Goal: Information Seeking & Learning: Check status

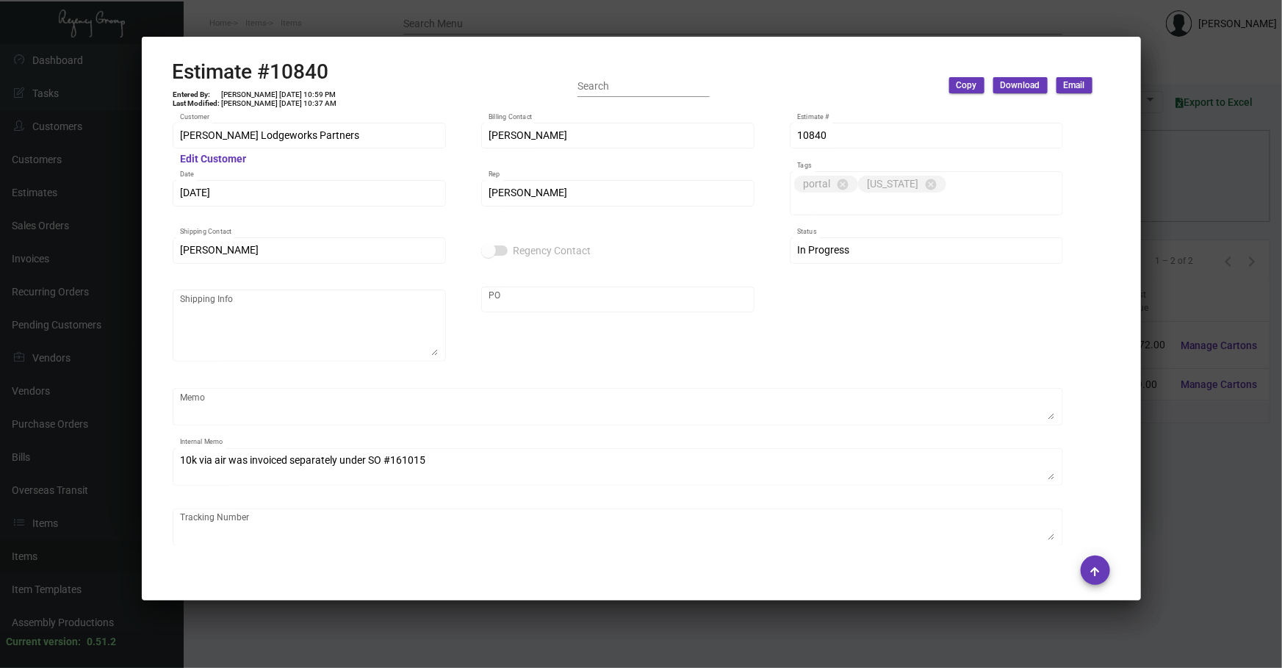
scroll to position [761, 0]
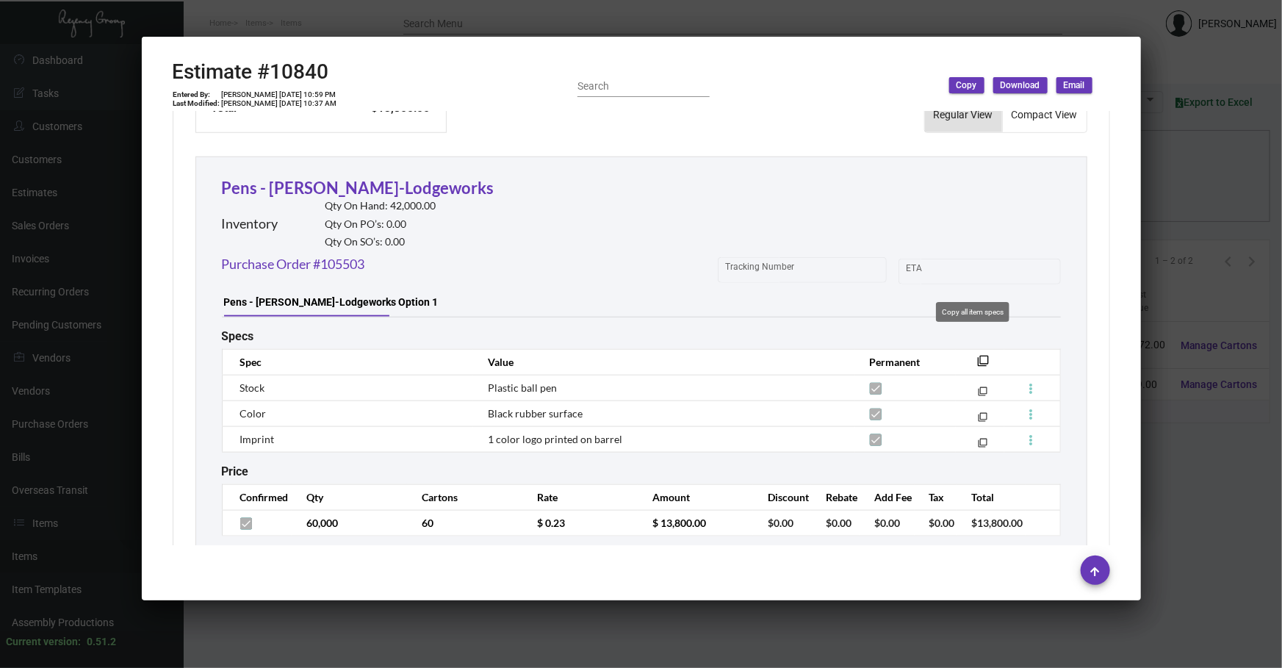
drag, startPoint x: 968, startPoint y: 342, endPoint x: 1084, endPoint y: 387, distance: 123.8
click at [978, 359] on mat-icon "filter_none" at bounding box center [984, 365] width 12 height 12
click at [1153, 534] on div at bounding box center [641, 334] width 1282 height 668
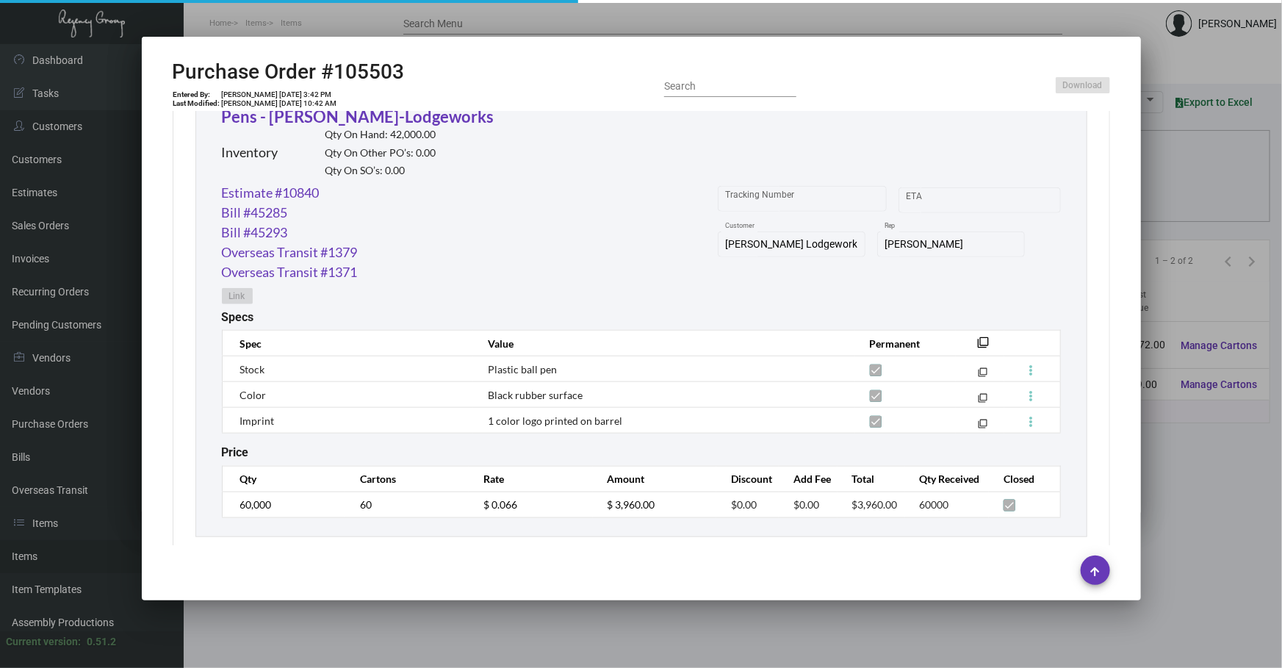
click at [1153, 534] on div at bounding box center [641, 334] width 1282 height 668
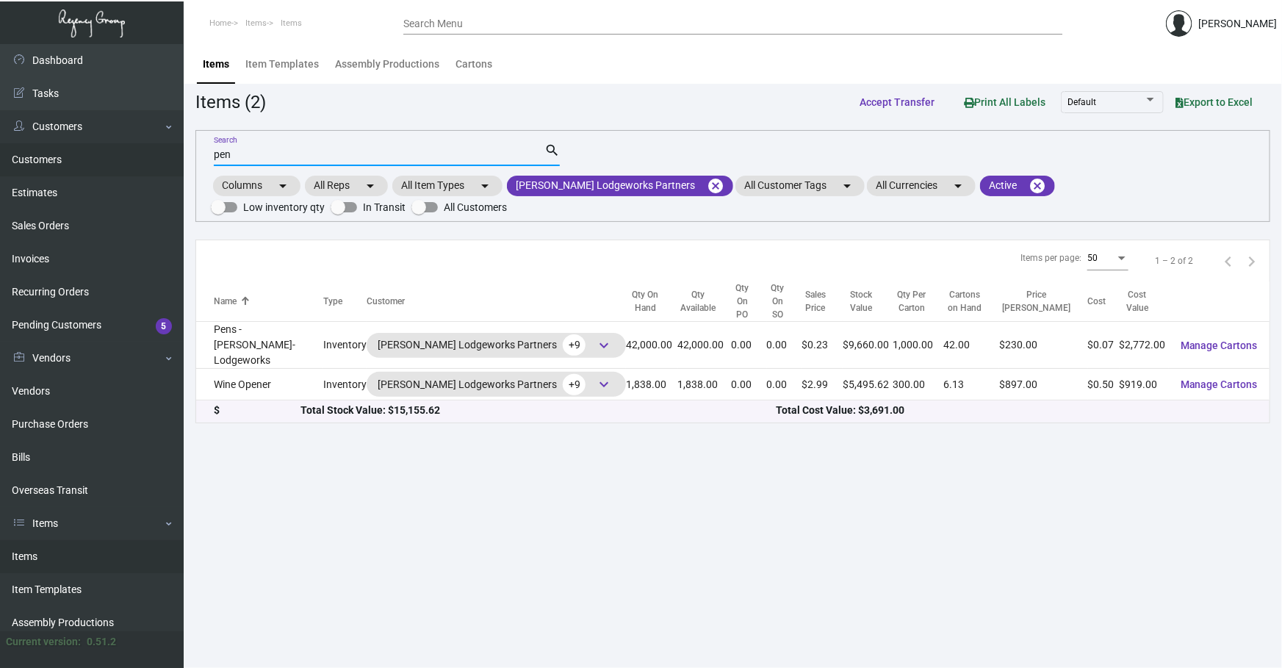
drag, startPoint x: 231, startPoint y: 148, endPoint x: 140, endPoint y: 147, distance: 91.8
click at [166, 147] on div "Dashboard Dashboard Tasks Customers Customers Estimates Sales Orders Invoices R…" at bounding box center [641, 356] width 1282 height 624
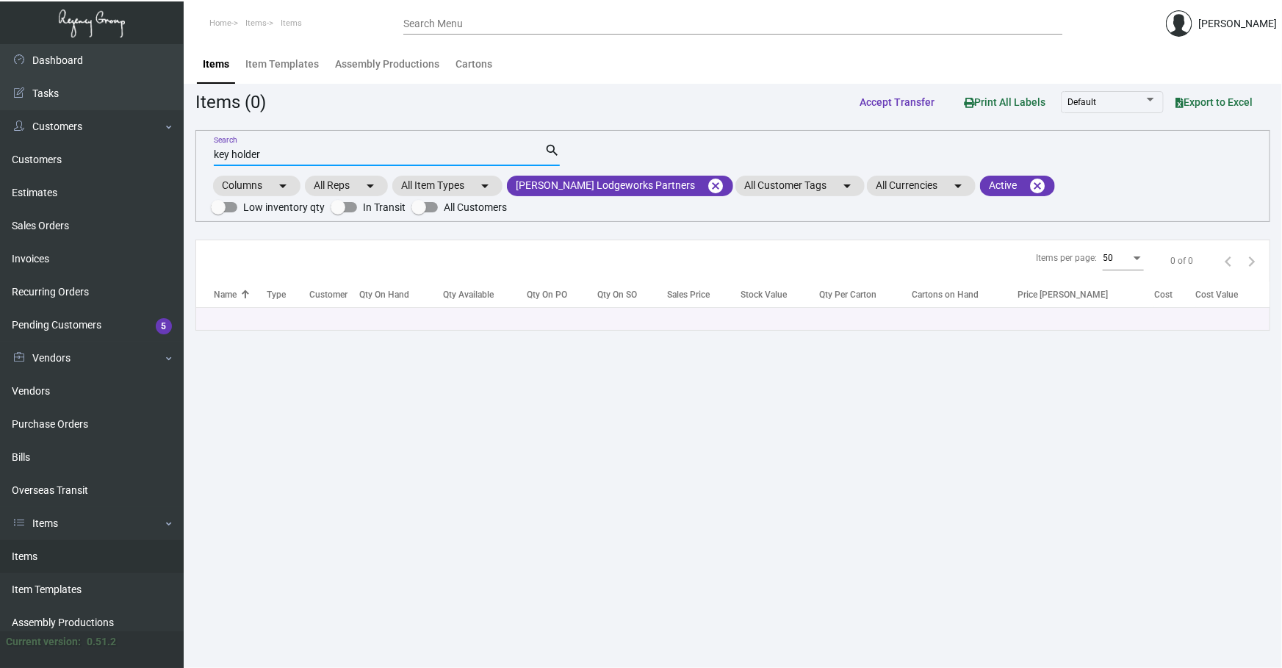
click at [410, 154] on input "key holder" at bounding box center [379, 155] width 331 height 12
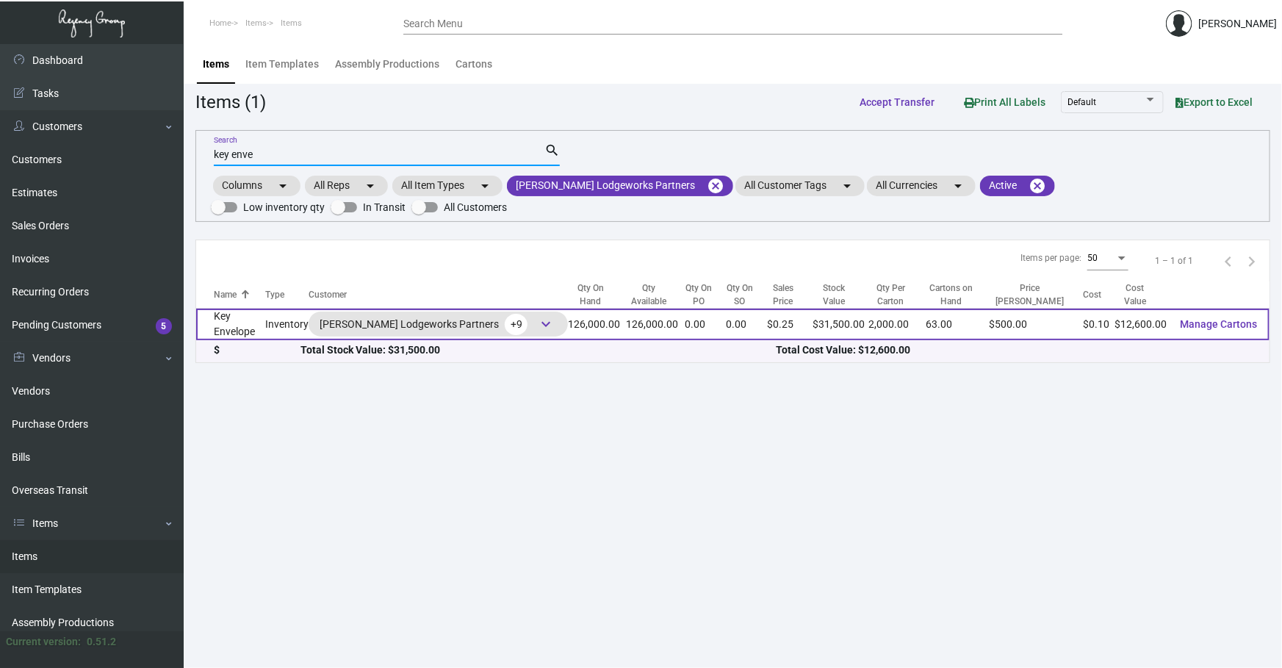
type input "key enve"
click at [265, 338] on td "Key Envelope" at bounding box center [230, 325] width 69 height 32
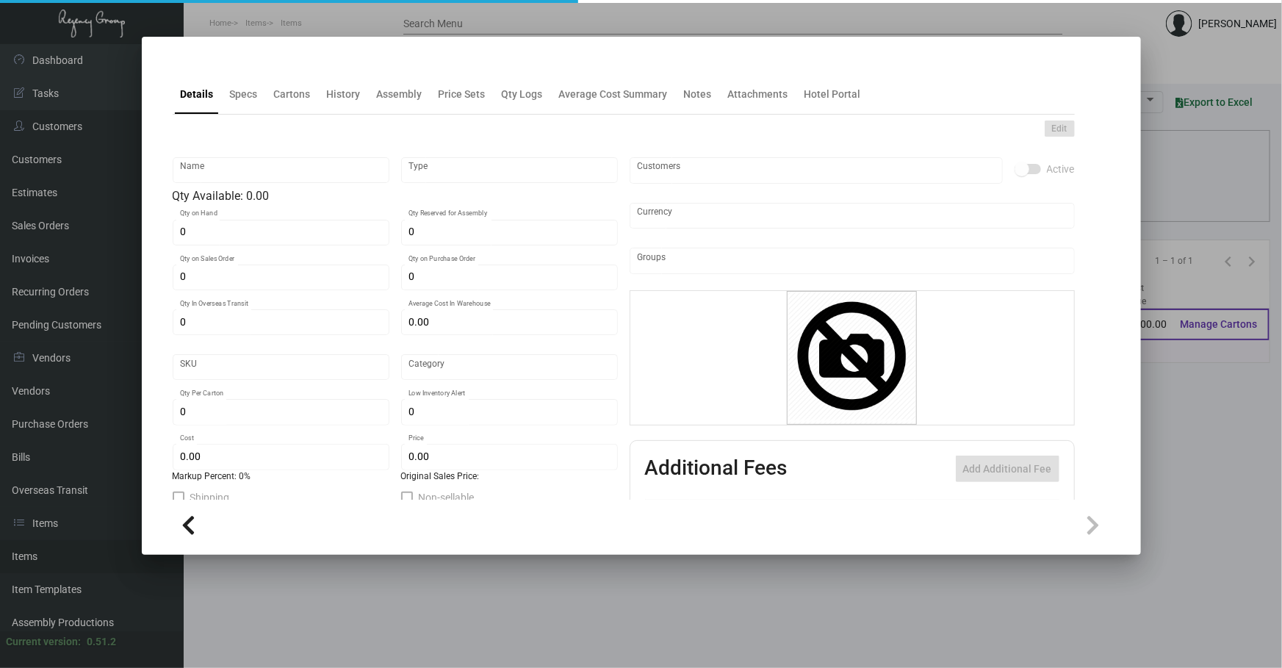
type input "Key Envelope"
type input "Inventory"
type input "126,000"
type input "$ 0.10"
type input "318"
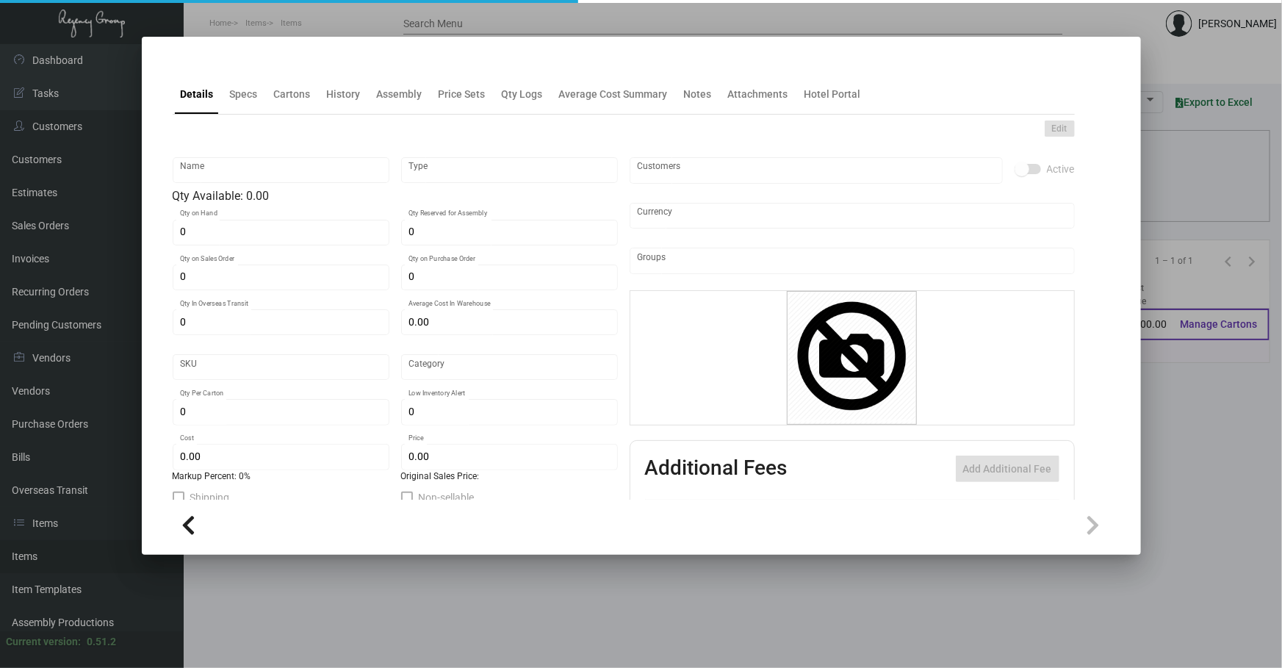
type input "Standard"
type input "2,000"
type input "40,000"
type input "$ 0.10"
type input "$ 0.25"
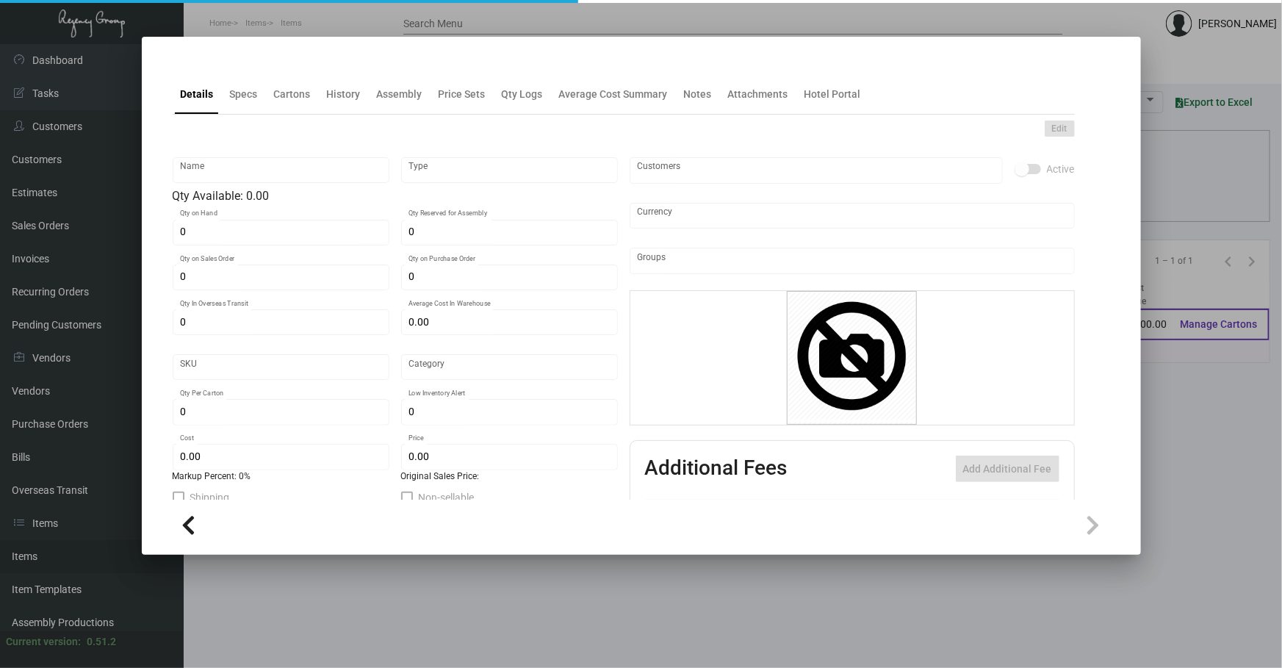
type textarea "Key Card Jacket: Citi Tube paper #96 cover stock, Black Foil for [PERSON_NAME] …"
checkbox input "true"
type input "United States Dollar $"
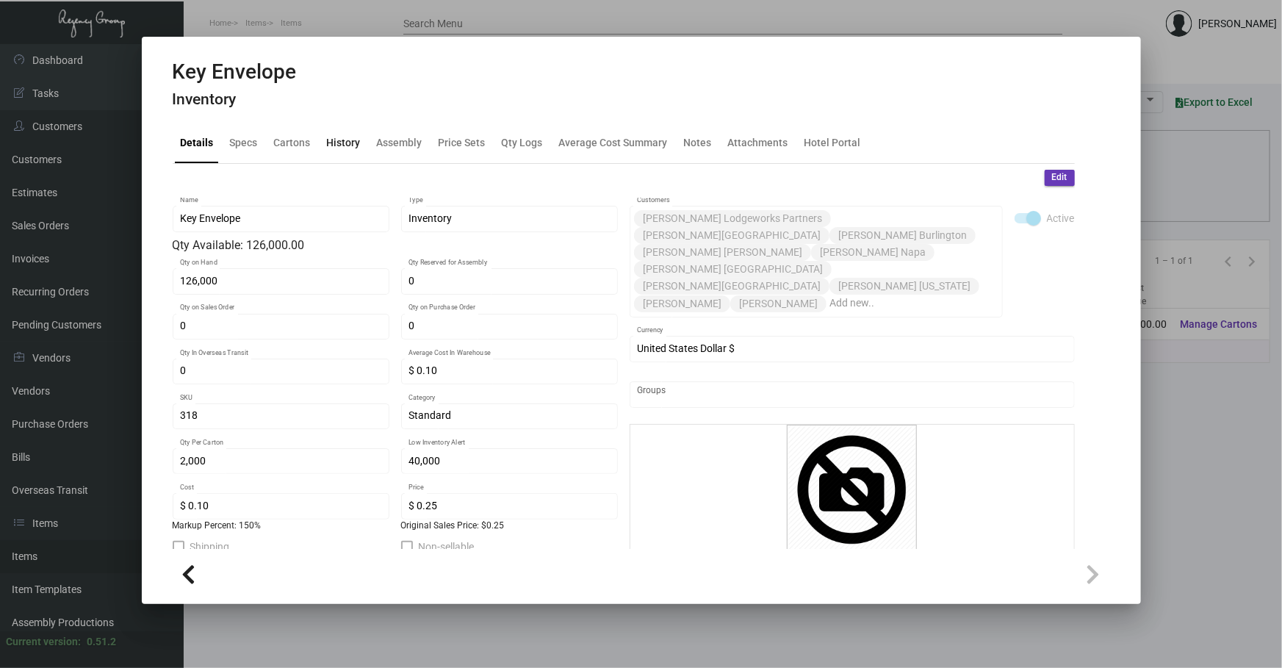
click at [337, 151] on div "History" at bounding box center [344, 143] width 46 height 35
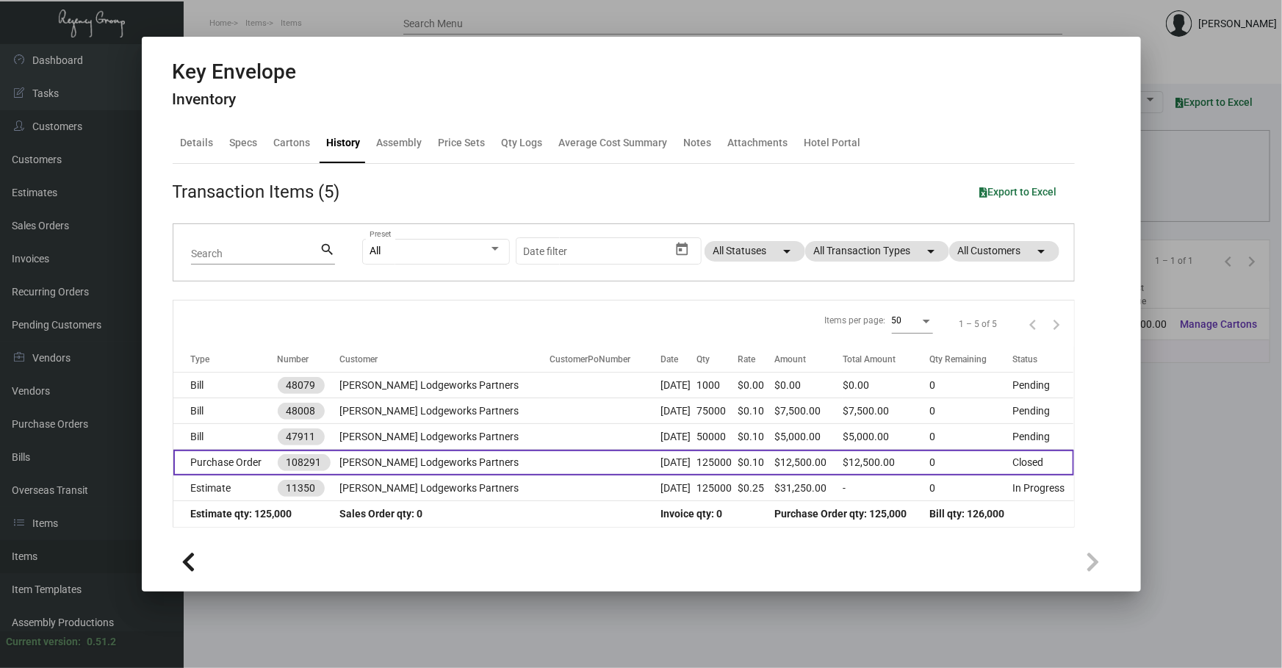
click at [661, 462] on td "[DATE]" at bounding box center [679, 463] width 36 height 26
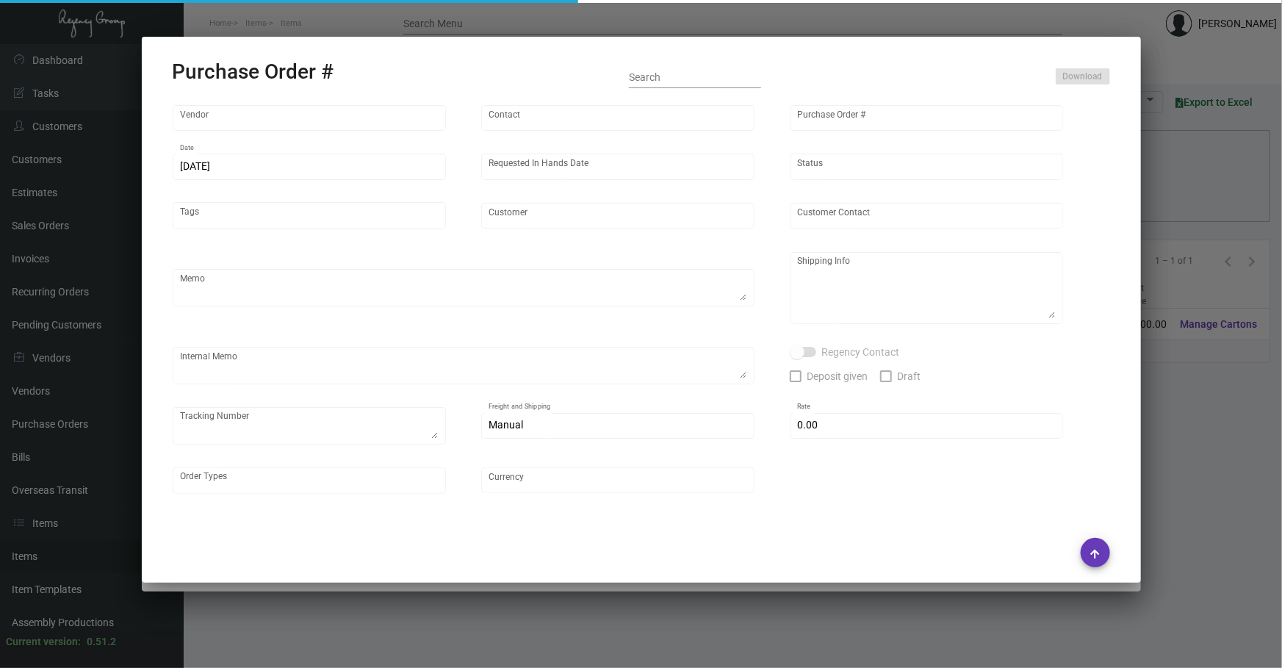
type input "Shanghai East Industrial Co., Ltd,"
type input "[PERSON_NAME]"
type input "108291"
type input "[DATE]"
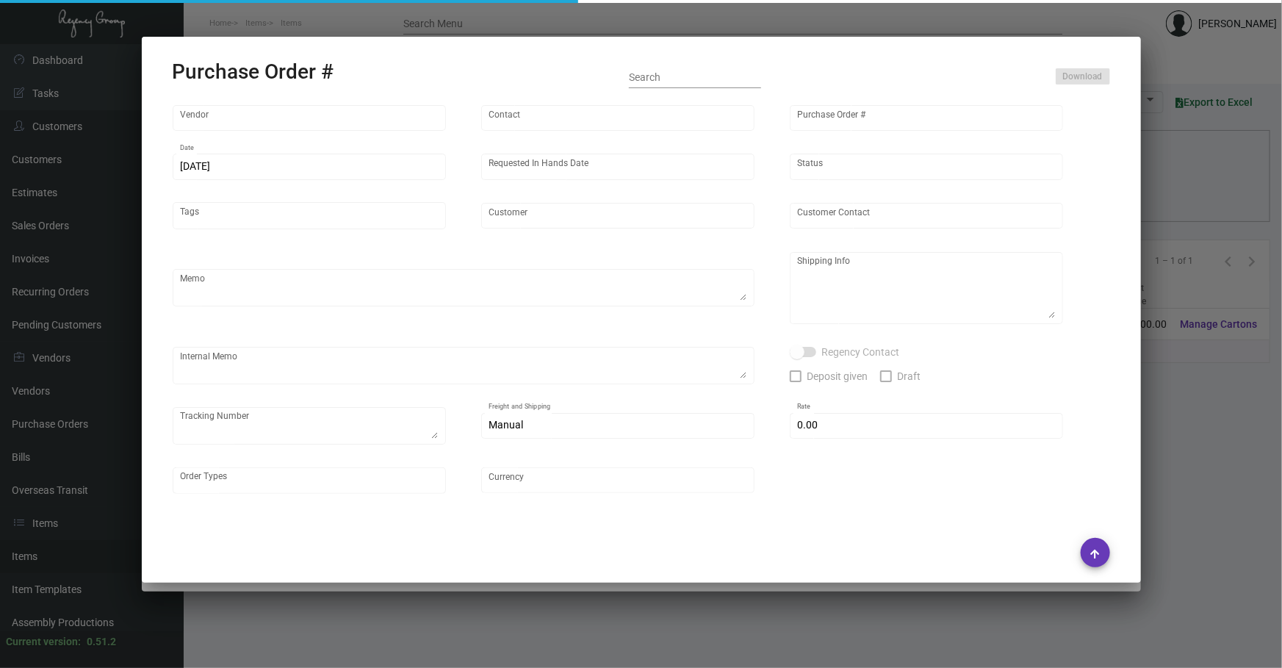
type input "[PERSON_NAME] Lodgeworks Partners"
type textarea "Process after sample approval. 50K via air, 75K via boat, ship before CNY"
type textarea "Regency Group NJ - [PERSON_NAME] [STREET_ADDRESS]"
type textarea "[DATE] - The physical sample has been approved for mass production. [DATE] - 50…"
checkbox input "true"
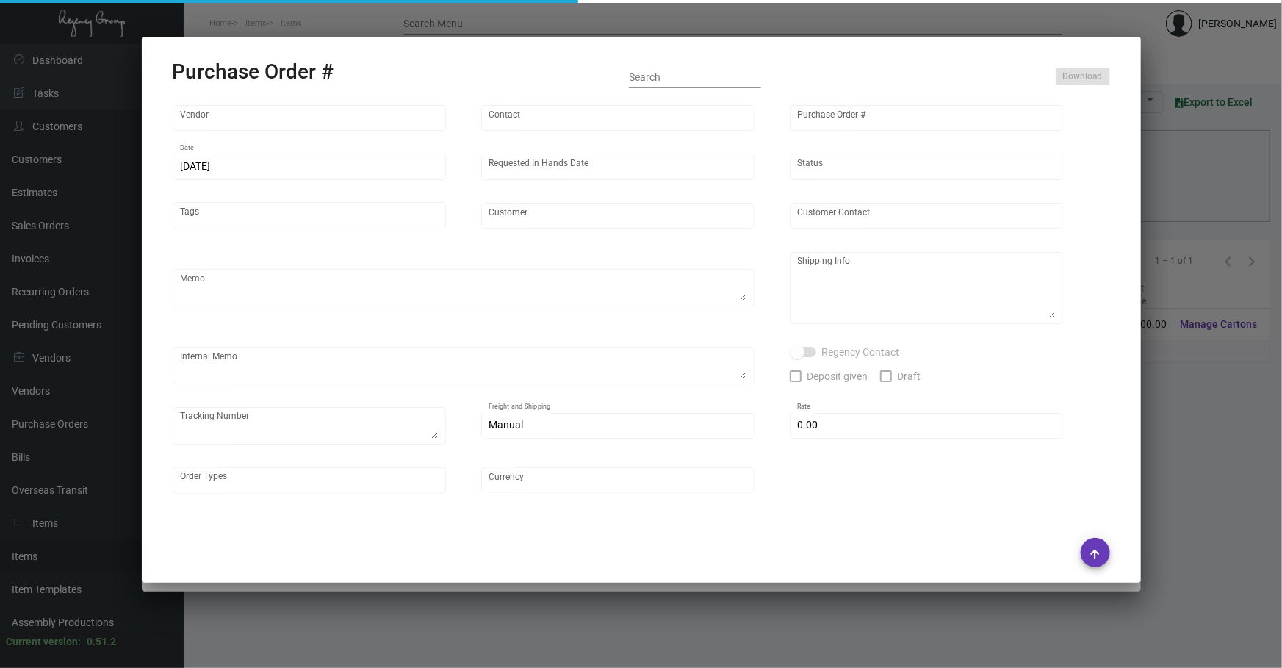
type input "$ 0.00"
type input "United States Dollar $"
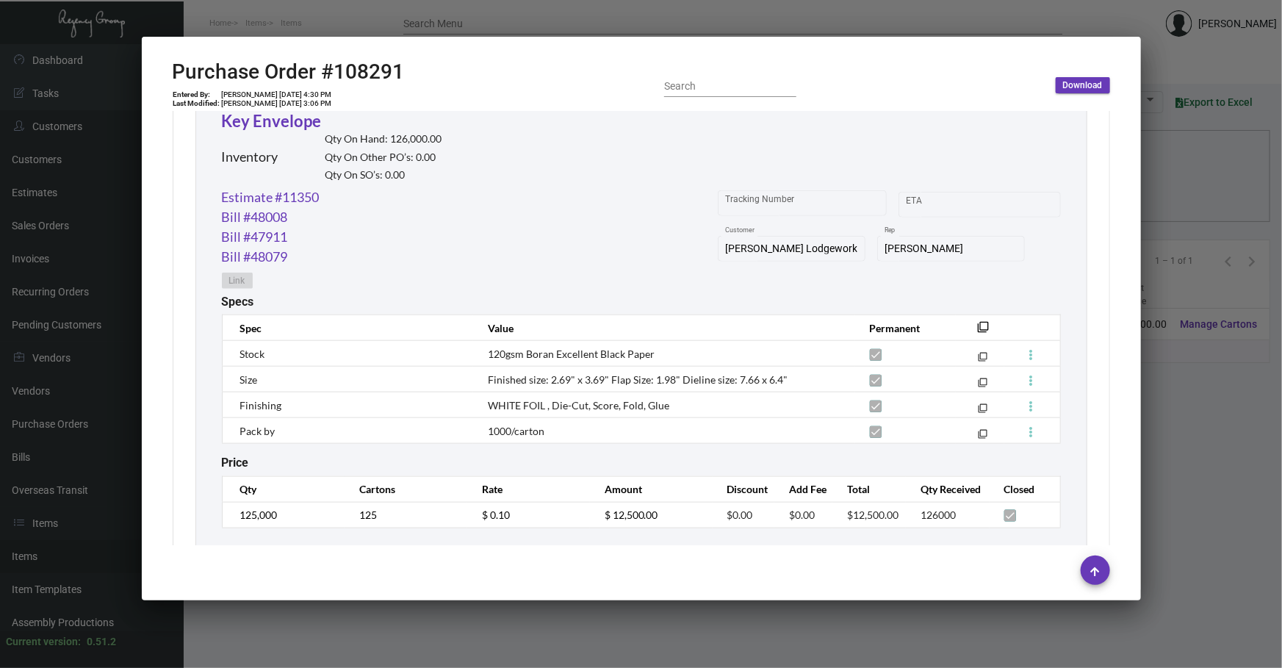
scroll to position [735, 0]
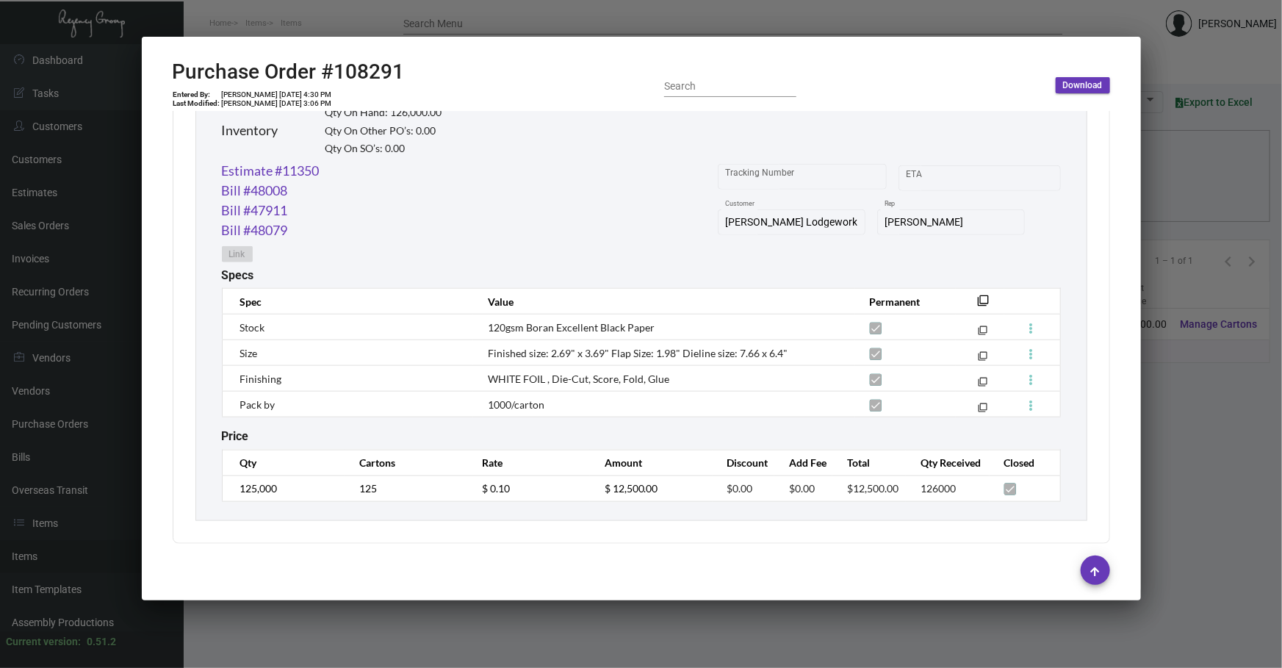
click at [979, 302] on mat-icon "filter_none" at bounding box center [984, 305] width 12 height 12
click at [287, 173] on link "Estimate #11350" at bounding box center [271, 171] width 98 height 20
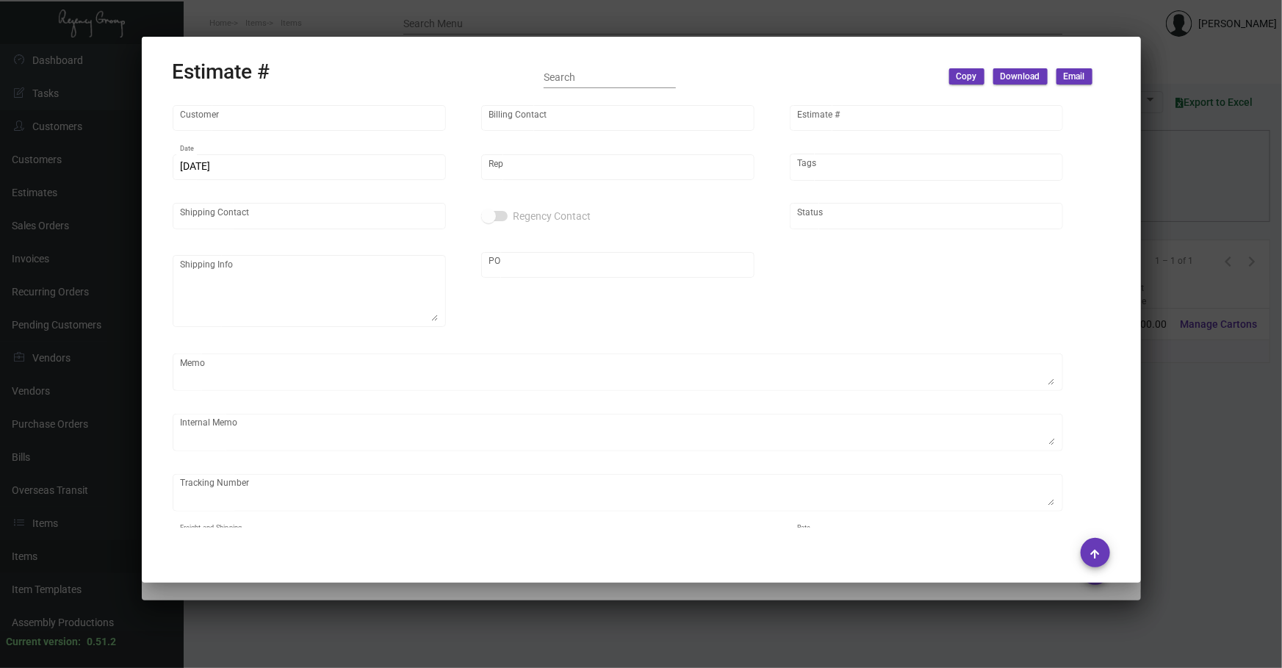
type input "[PERSON_NAME] Lodgeworks Partners"
type input "[PERSON_NAME]"
type input "11350"
type input "[DATE]"
type input "[PERSON_NAME]"
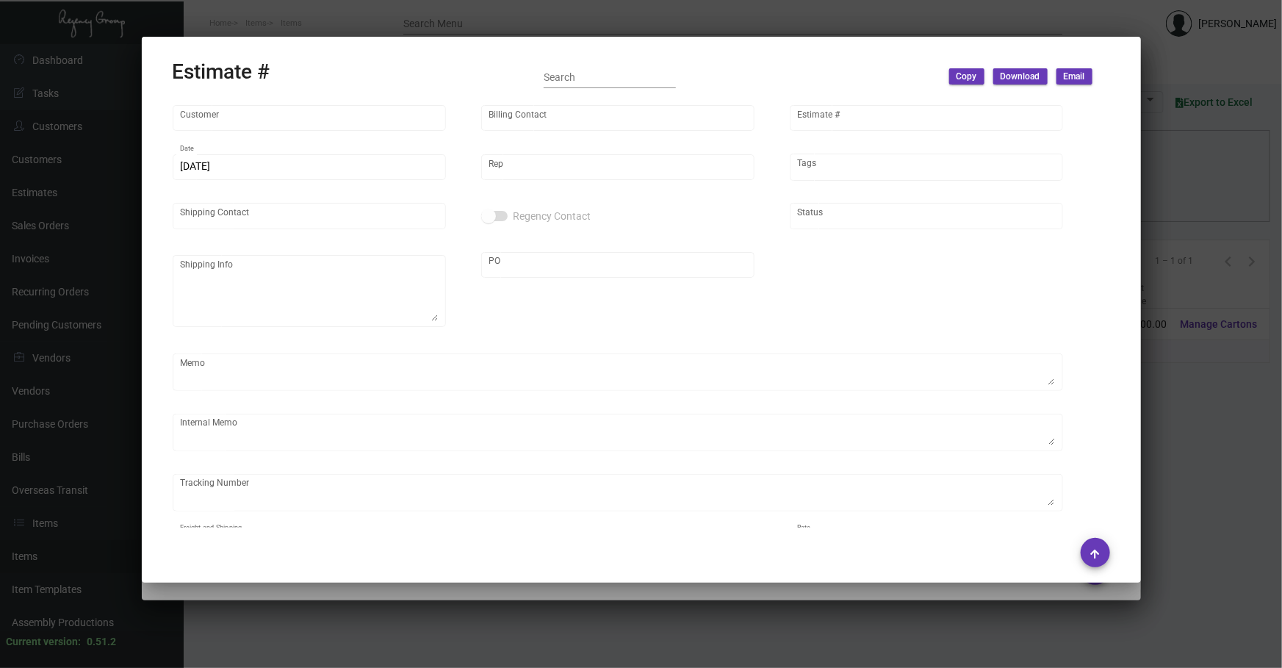
type input "[PERSON_NAME]"
type input "United States Dollar $"
type input "$ 0.00"
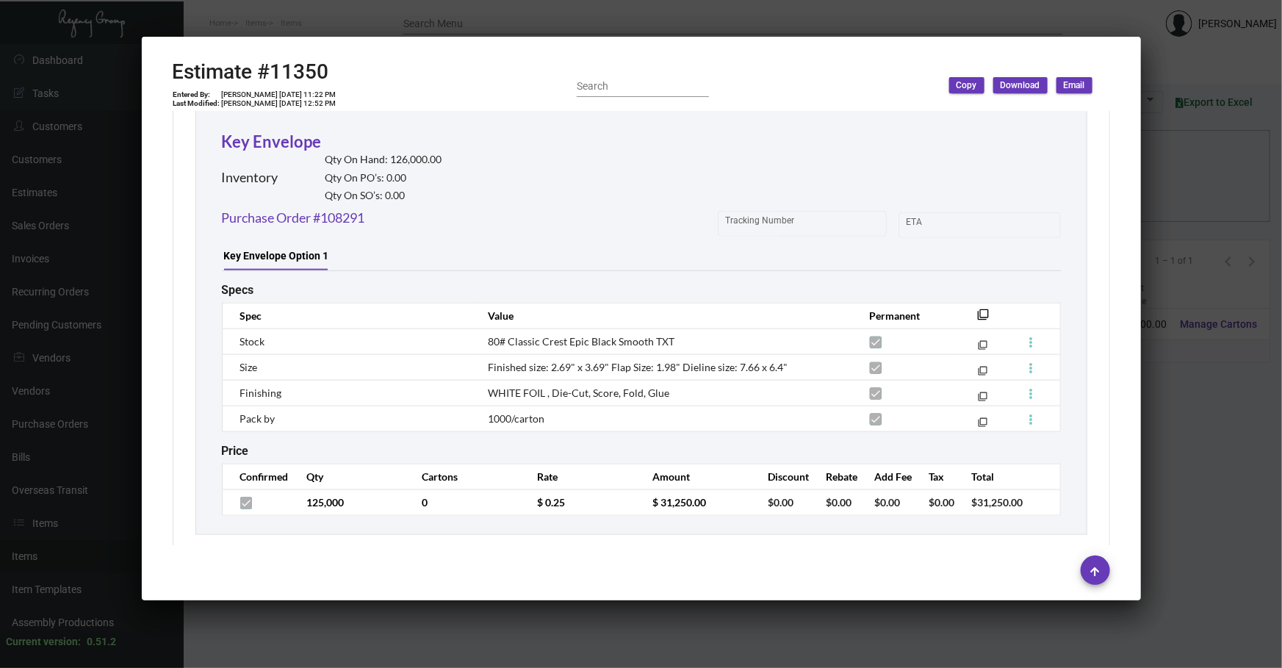
scroll to position [808, 0]
click at [400, 634] on div at bounding box center [641, 334] width 1282 height 668
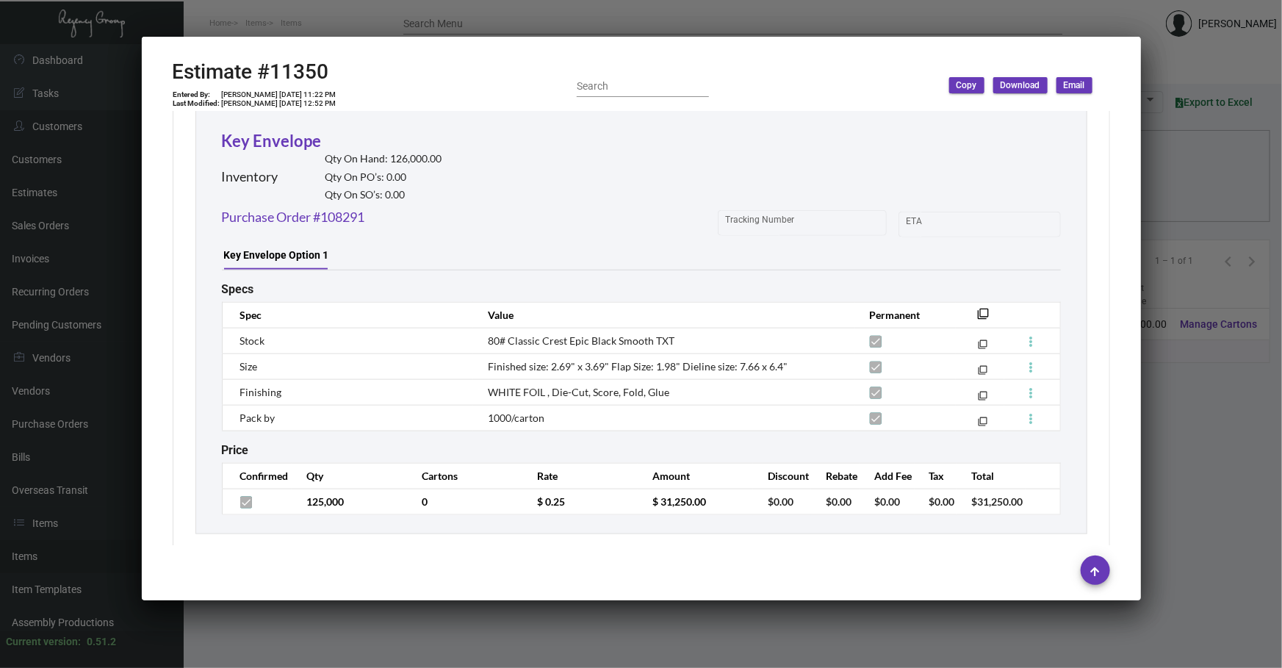
click at [400, 634] on div at bounding box center [641, 334] width 1282 height 668
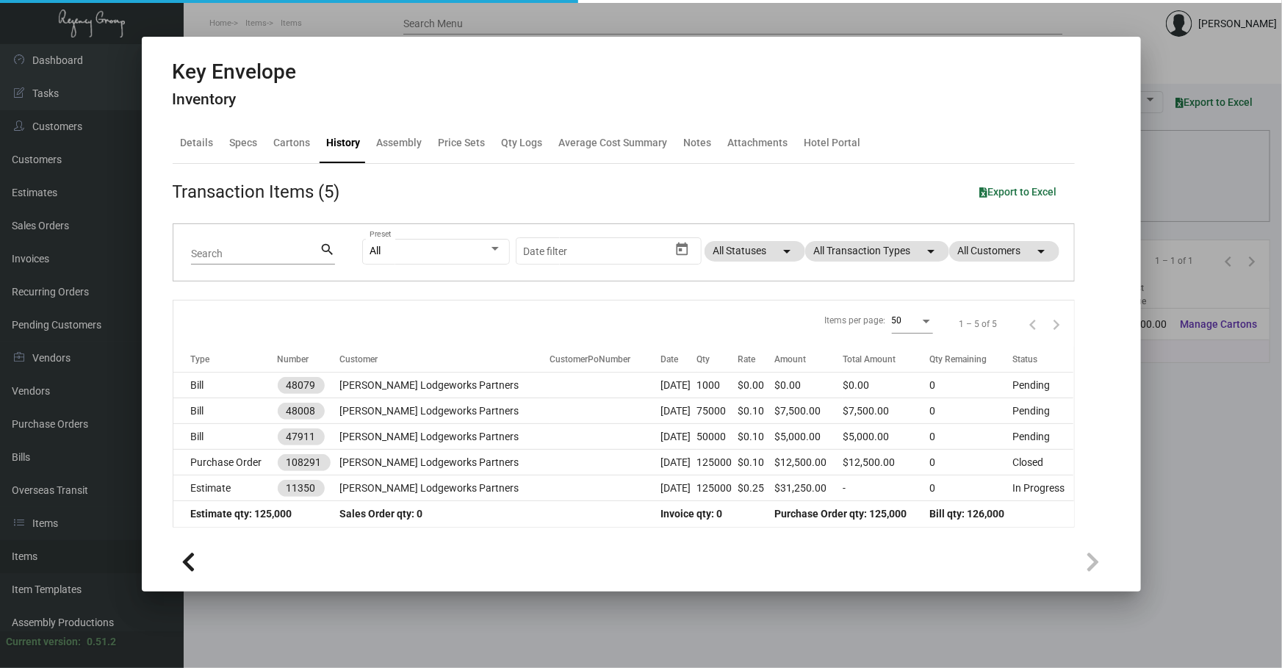
click at [400, 634] on div at bounding box center [641, 334] width 1282 height 668
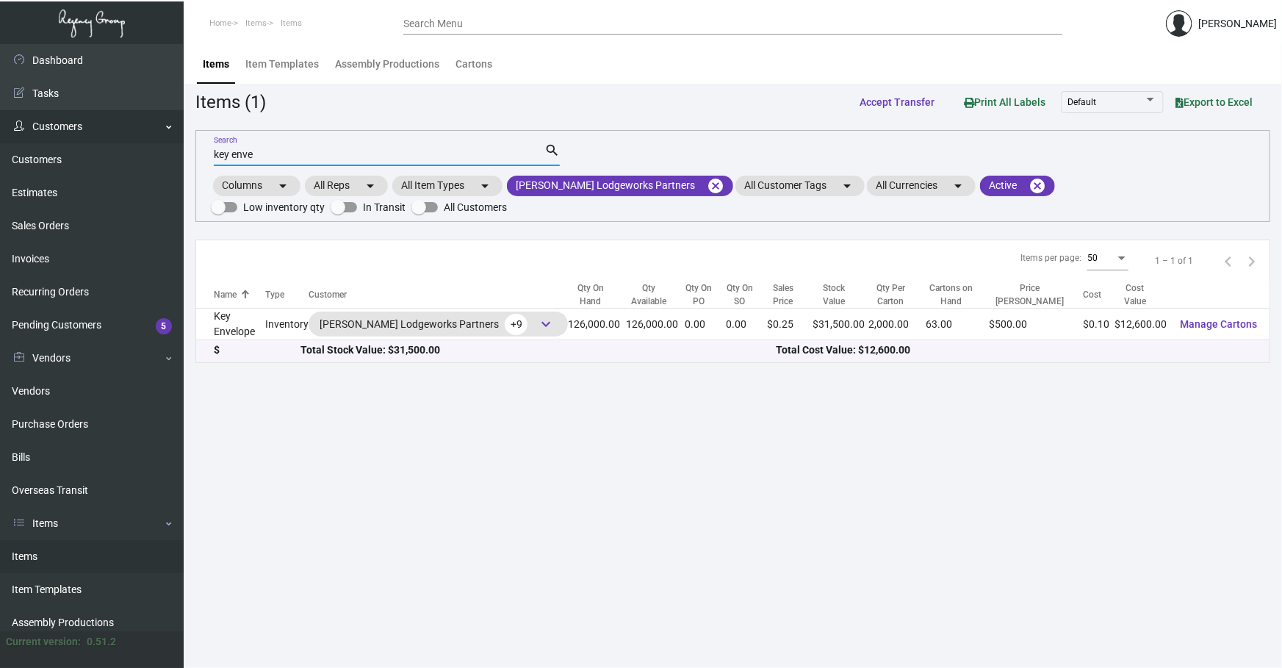
drag, startPoint x: 305, startPoint y: 148, endPoint x: 0, endPoint y: 137, distance: 305.1
click at [0, 148] on div "Dashboard Dashboard Tasks Customers Customers Estimates Sales Orders Invoices R…" at bounding box center [641, 356] width 1282 height 624
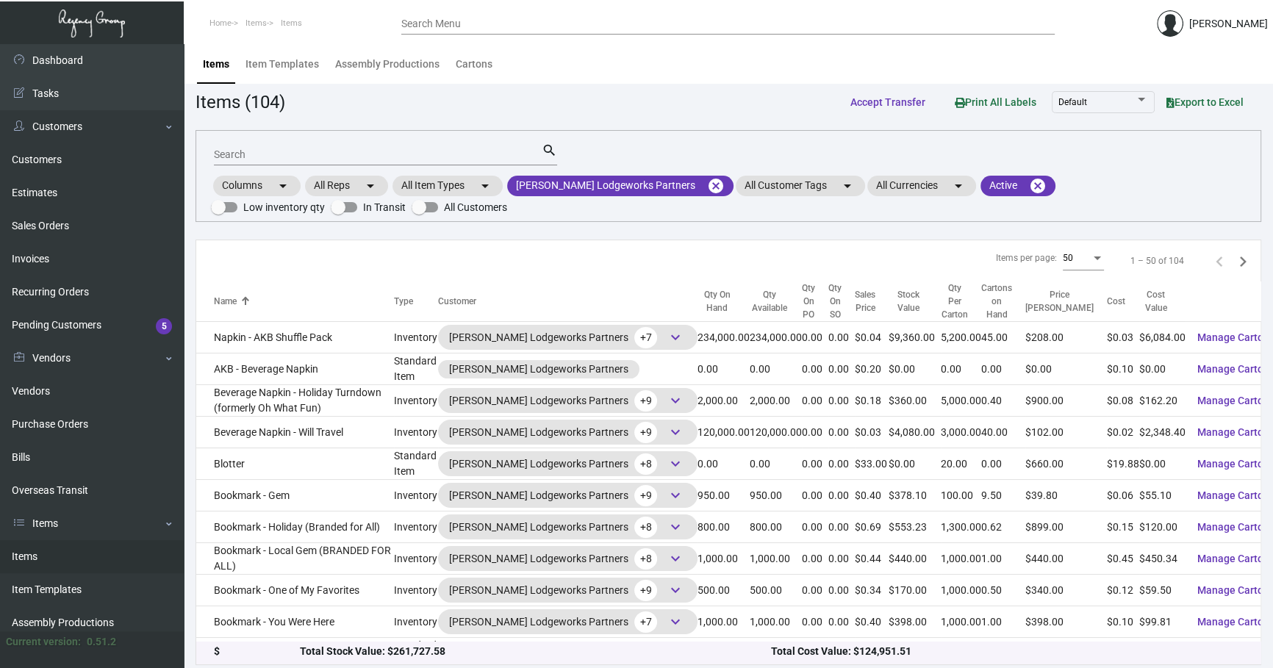
click at [337, 145] on div "Search" at bounding box center [378, 154] width 328 height 23
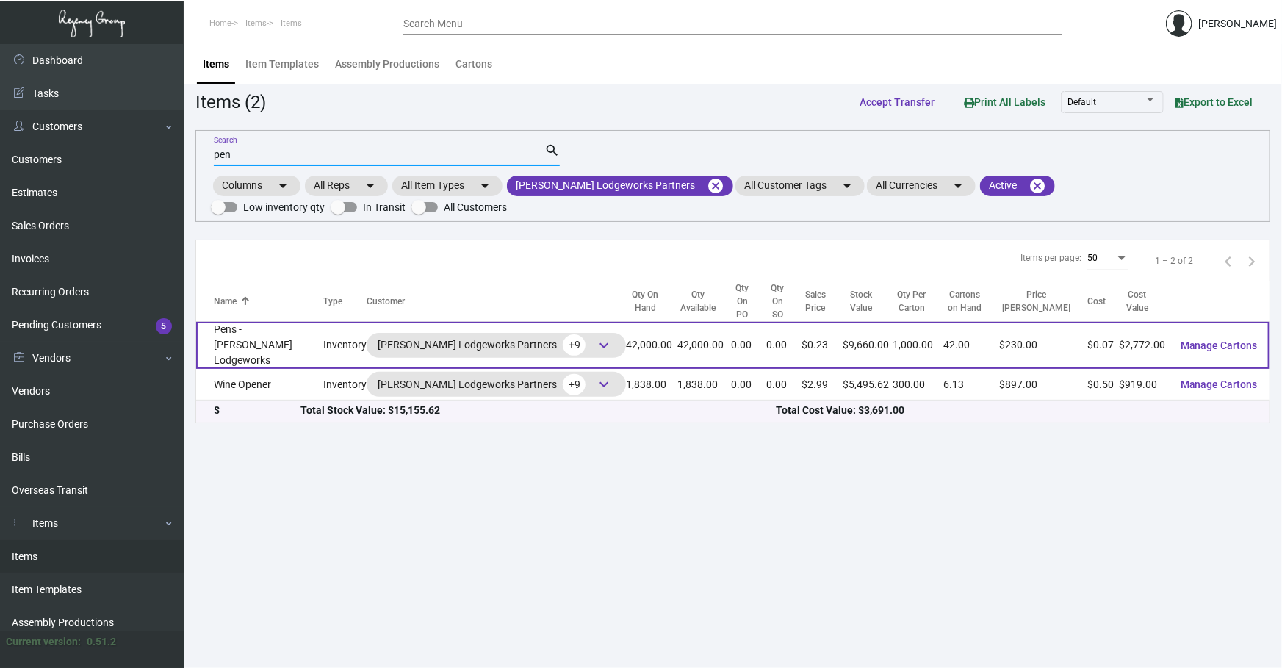
type input "pen"
click at [249, 330] on td "Pens - [PERSON_NAME]-Lodgeworks" at bounding box center [259, 345] width 127 height 47
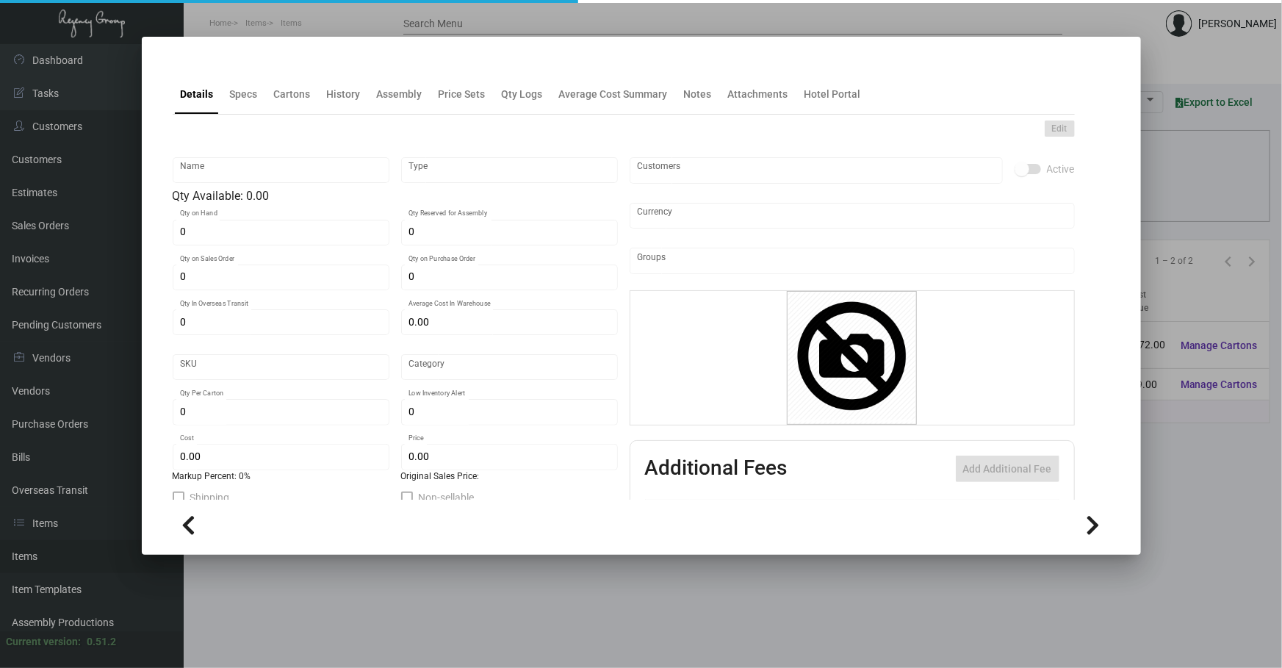
type input "Pens - [PERSON_NAME]-Lodgeworks"
type input "Inventory"
type input "42,000"
type input "$ 0.066"
type input "Standard"
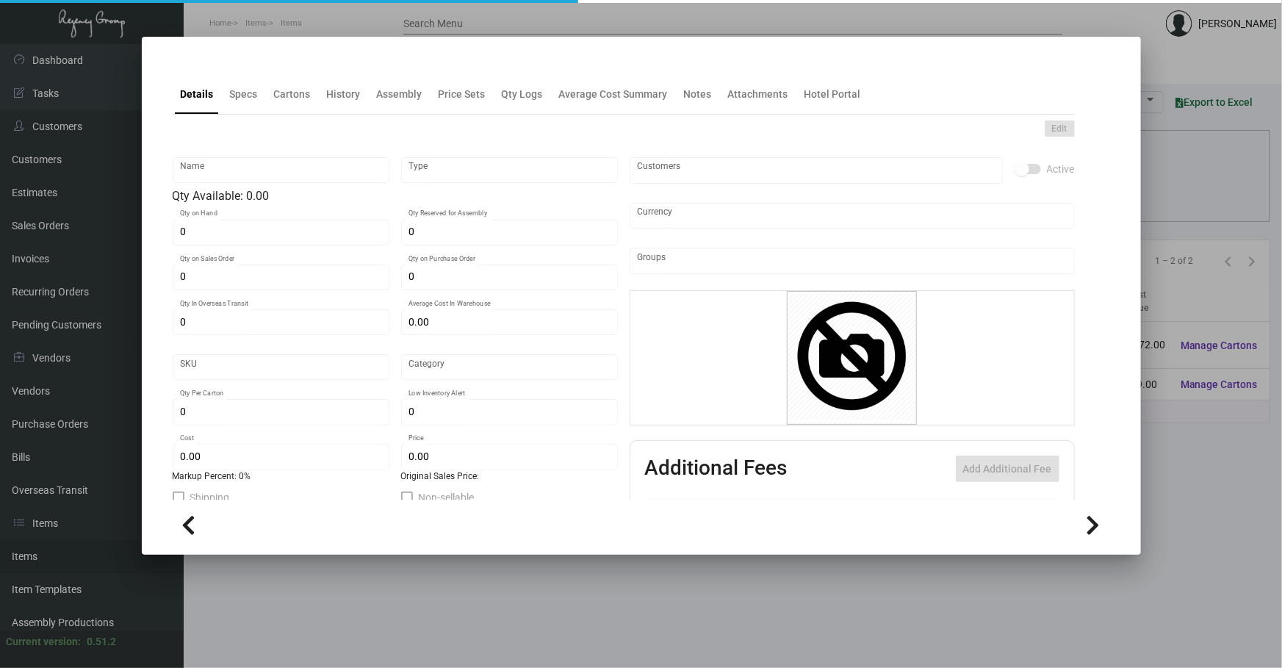
type input "1,000"
type input "20,000"
type input "$ 0.066"
type input "$ 0.23"
type textarea "BIC Pen: Navy color barrel click pen, gold parts and clip, one color logo decor…"
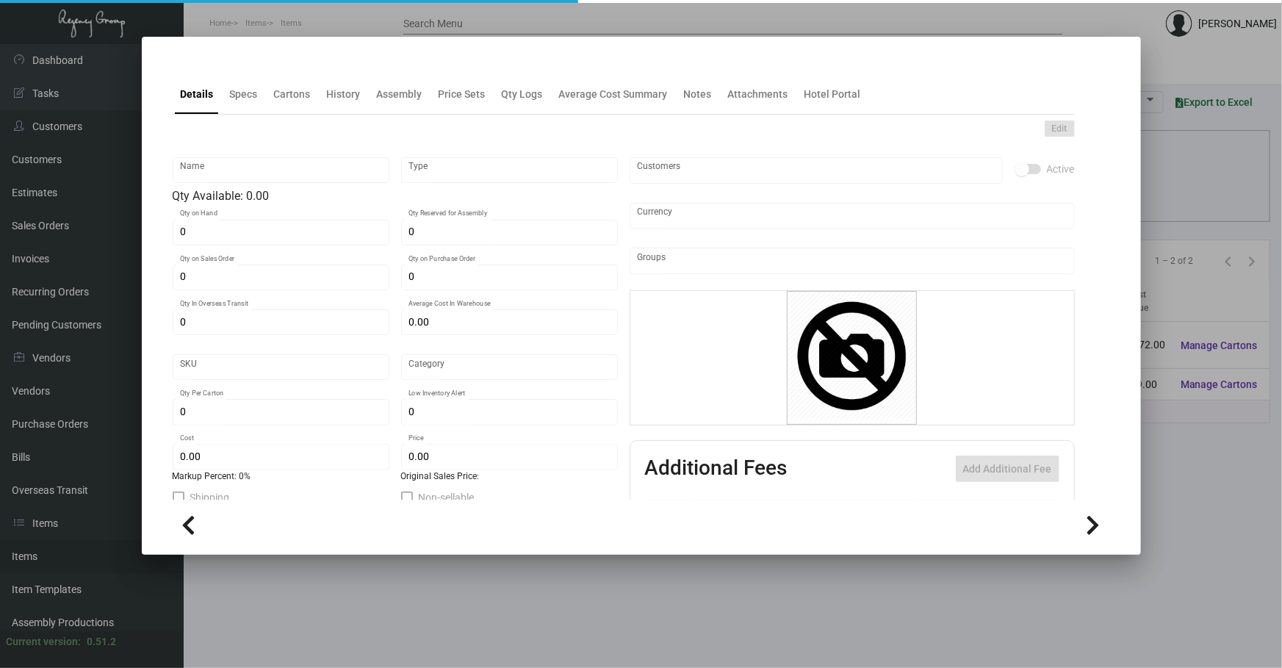
type textarea "BIC Pen: Navy color barrel click pen, gold parts and clip, one color logo decor…"
checkbox input "true"
type input "United States Dollar $"
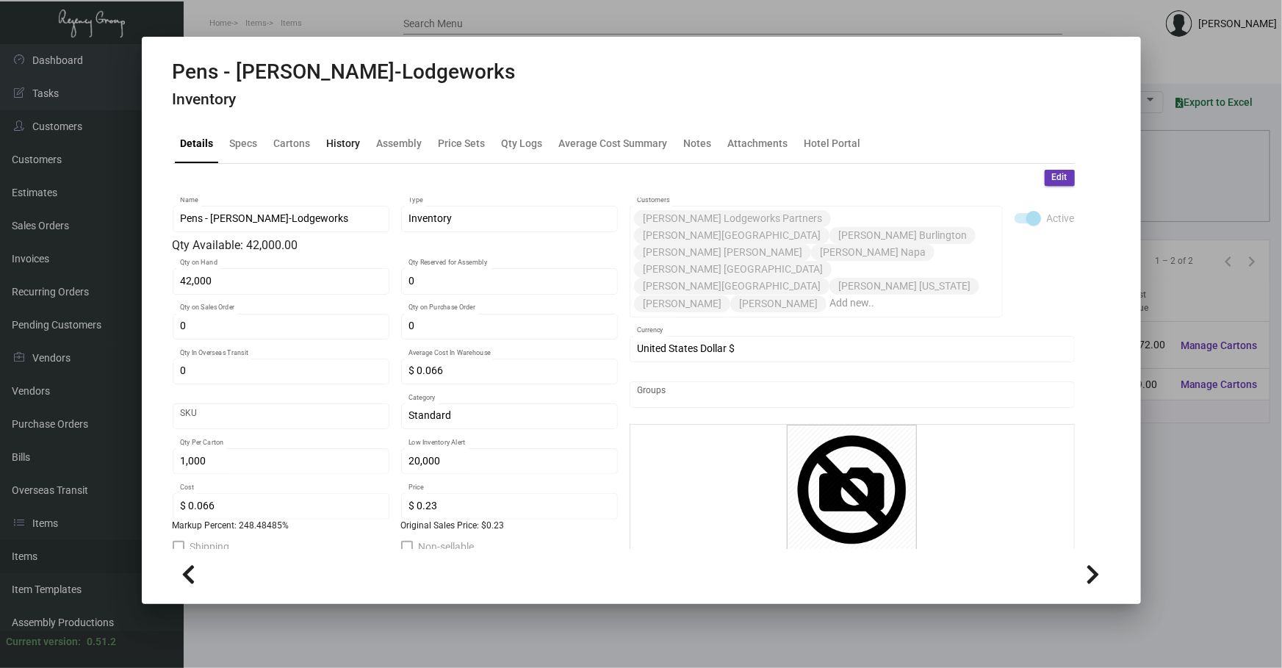
click at [341, 152] on div "History" at bounding box center [344, 143] width 46 height 35
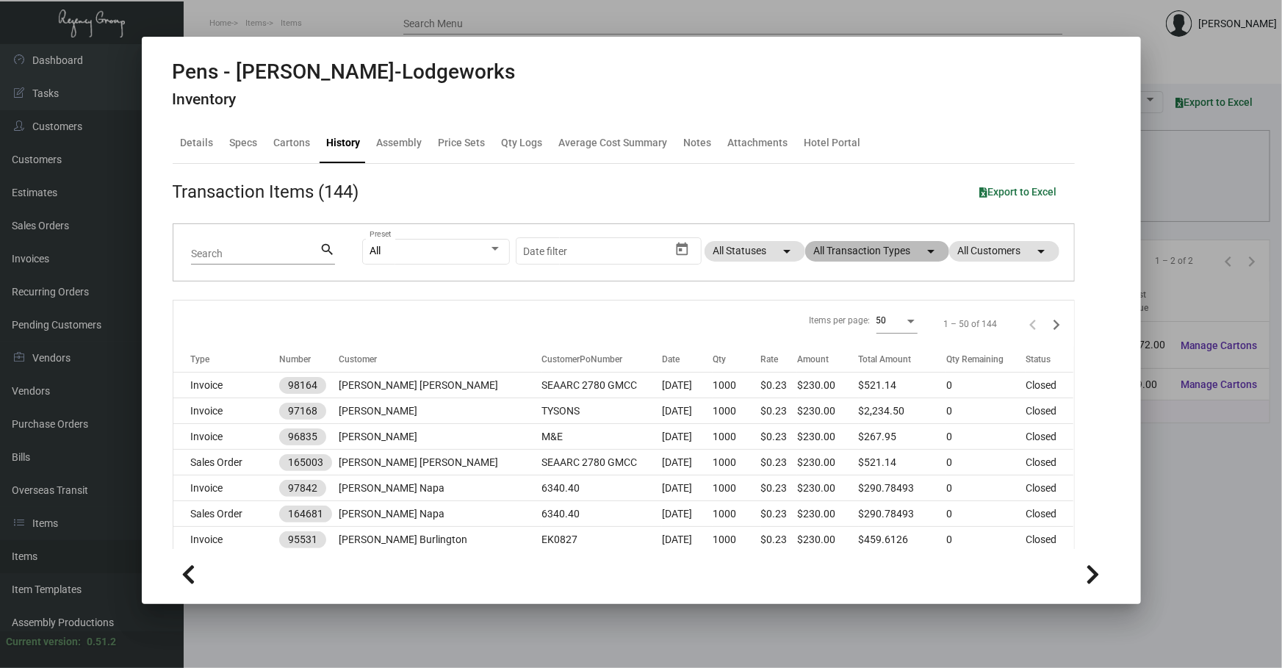
click at [882, 261] on mat-chip "All Transaction Types arrow_drop_down" at bounding box center [877, 251] width 144 height 21
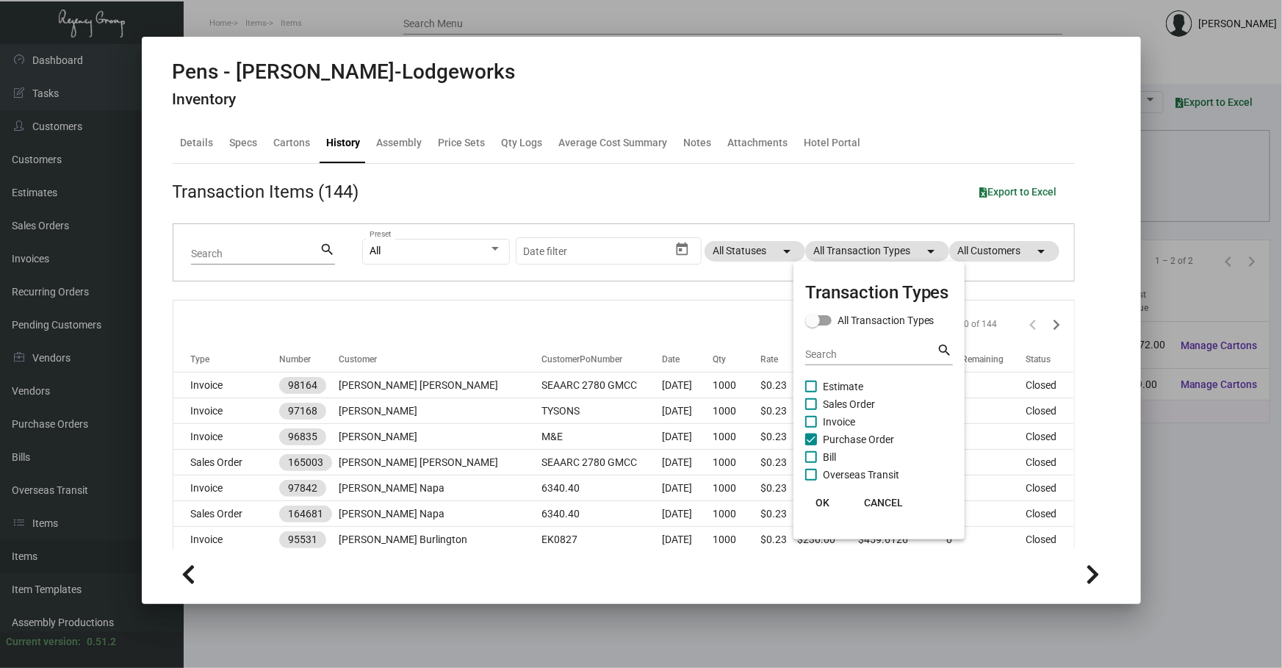
click at [858, 436] on span "Purchase Order" at bounding box center [858, 440] width 71 height 18
click at [811, 445] on input "Purchase Order" at bounding box center [810, 445] width 1 height 1
click at [858, 436] on span "Purchase Order" at bounding box center [858, 440] width 71 height 18
click at [811, 445] on input "Purchase Order" at bounding box center [810, 445] width 1 height 1
checkbox input "true"
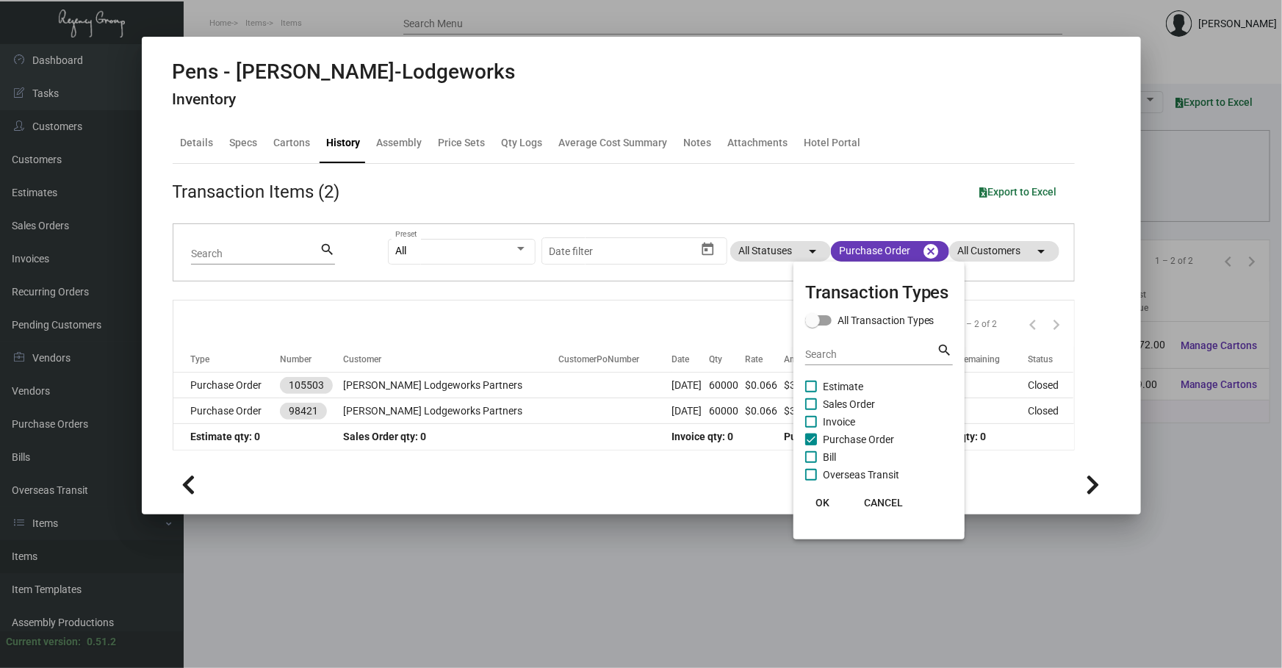
click at [451, 385] on div at bounding box center [641, 334] width 1282 height 668
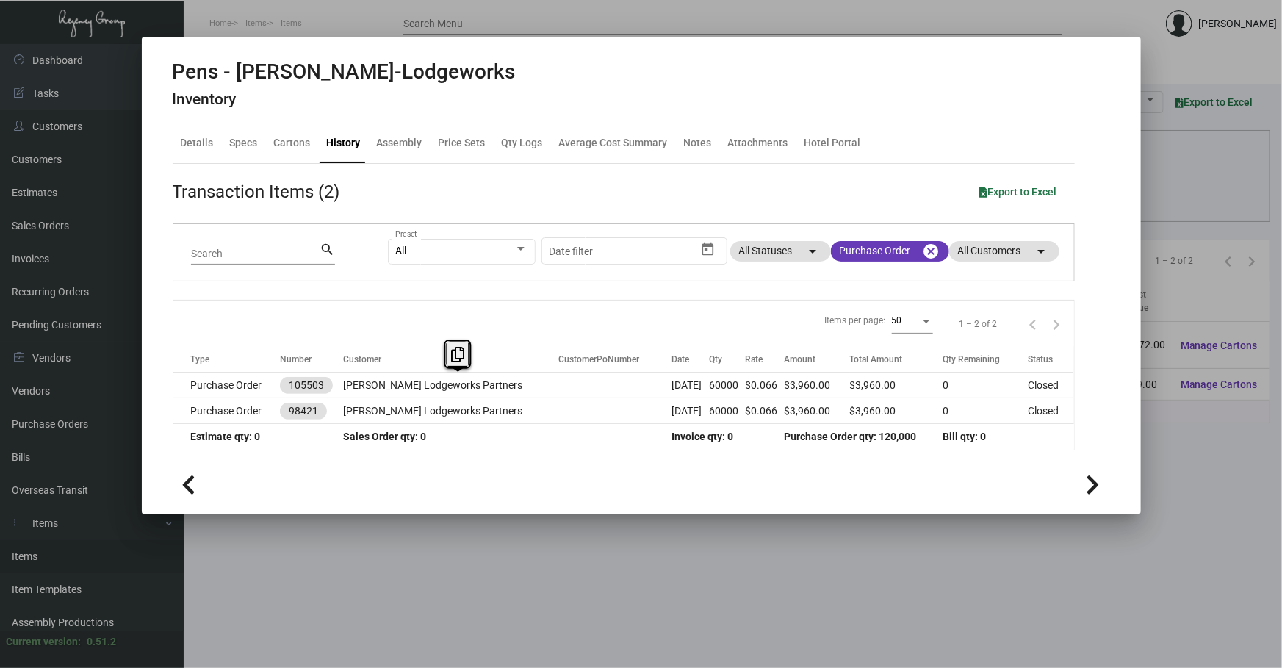
click at [451, 385] on td "[PERSON_NAME] Lodgeworks Partners" at bounding box center [450, 386] width 215 height 26
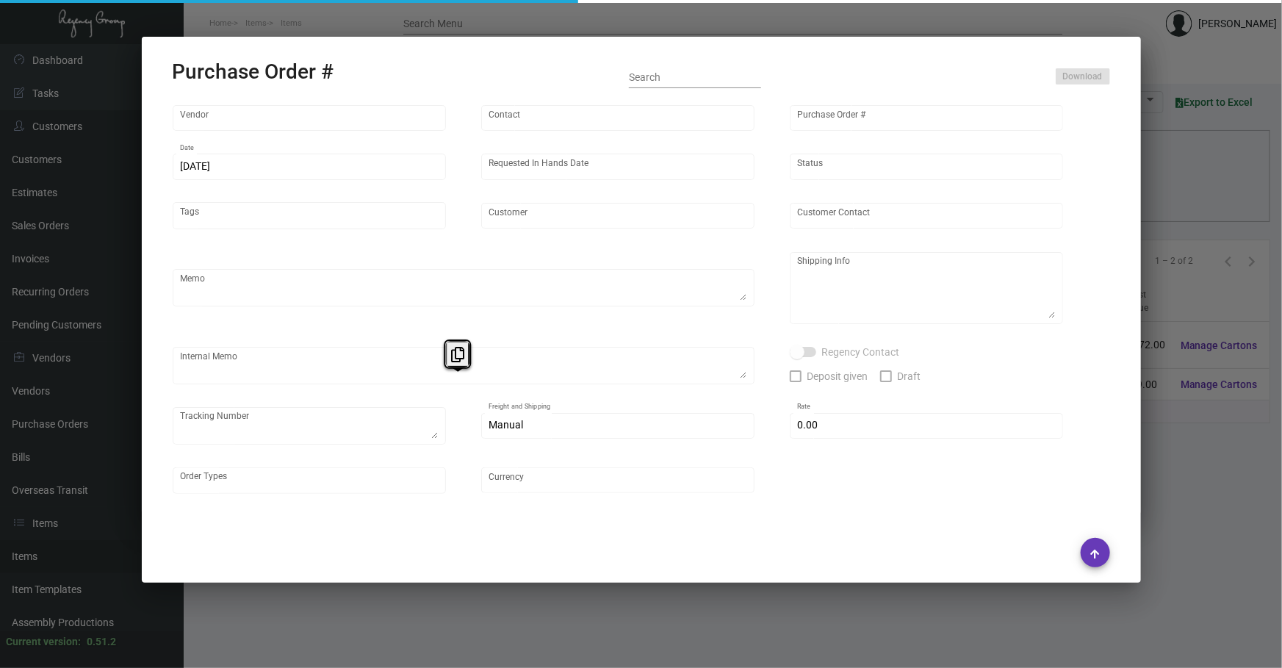
type input "Prostar - Pens"
type input "[PERSON_NAME]"
type input "105503"
type input "[DATE]"
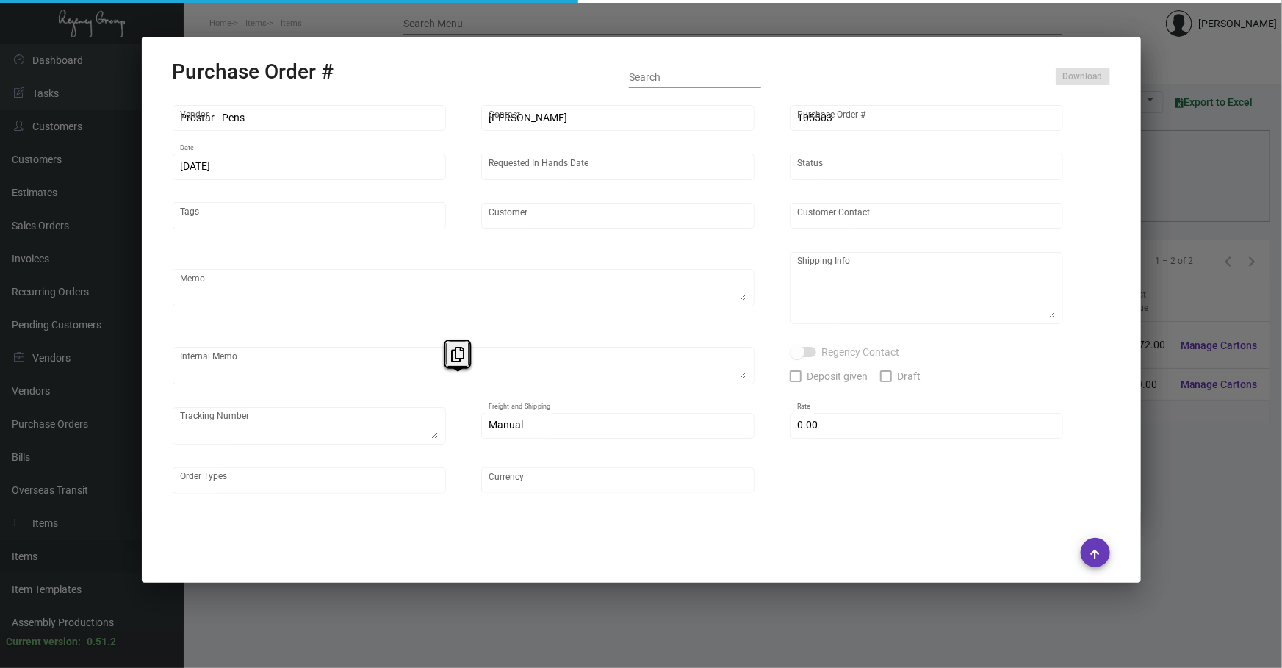
type input "[PERSON_NAME] Lodgeworks Partners"
type textarea "Please ship 30k when the production is ready and wait to receive shipping instr…"
type textarea "Regency Group NJ - [PERSON_NAME] [STREET_ADDRESS]"
type textarea "10k shipping by air"
checkbox input "true"
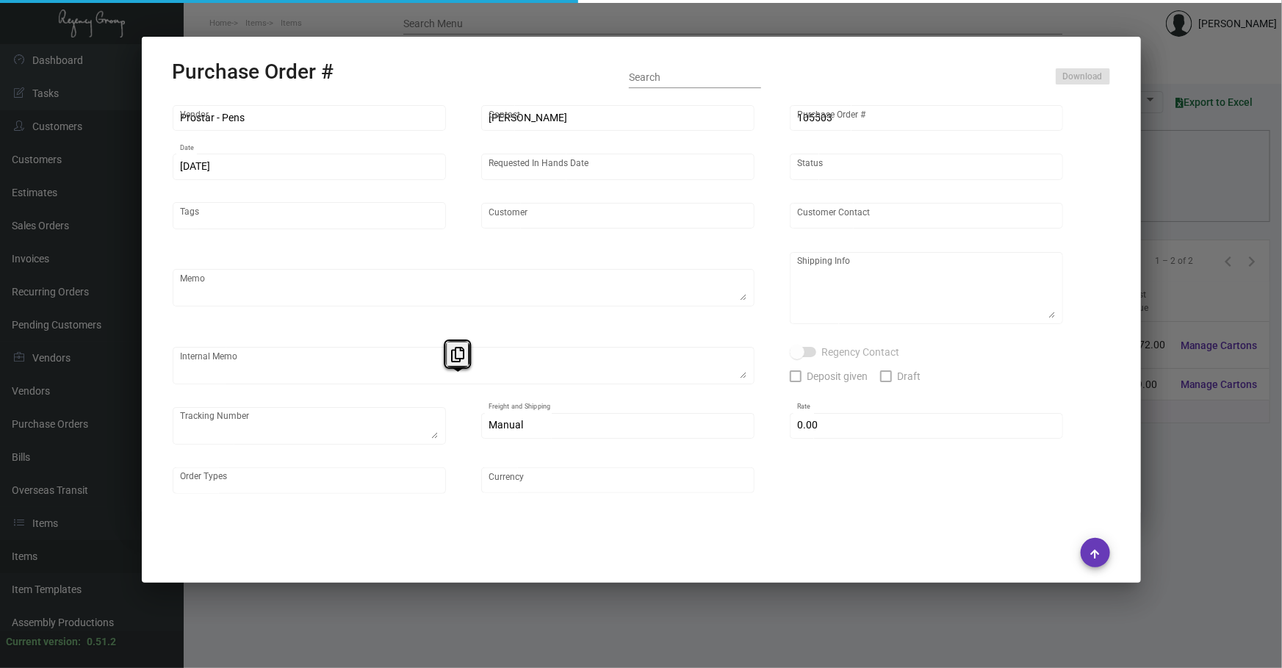
type input "$ 0.00"
type input "United States Dollar $"
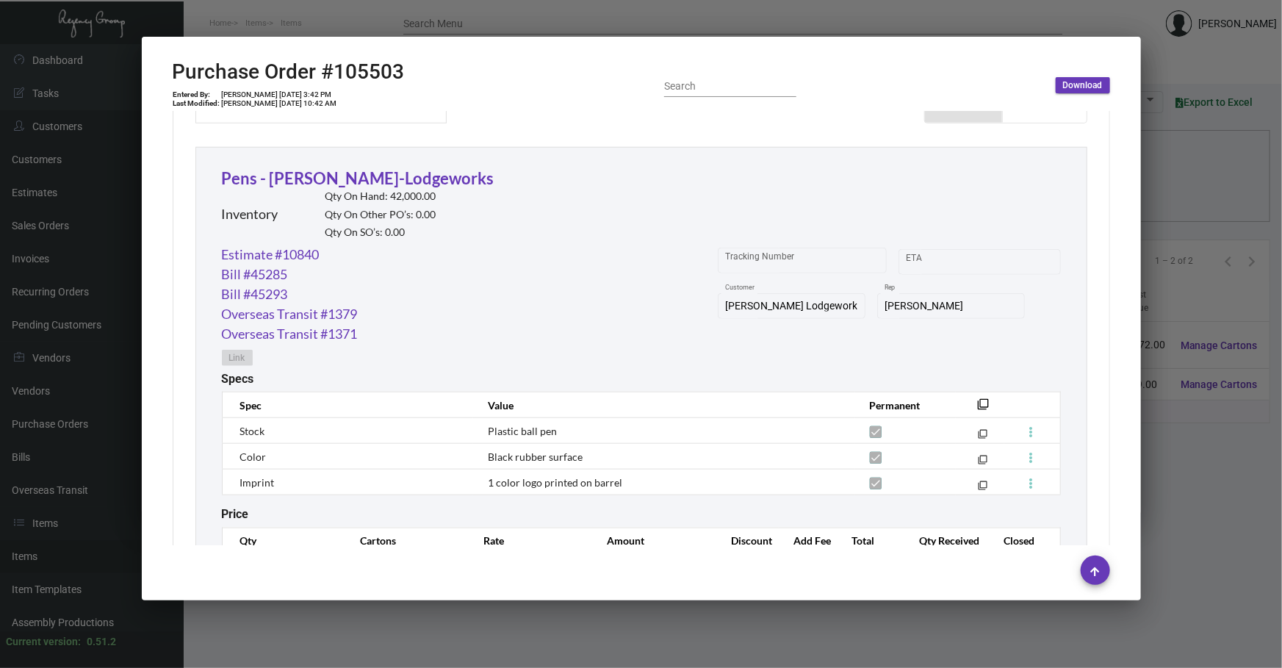
scroll to position [668, 0]
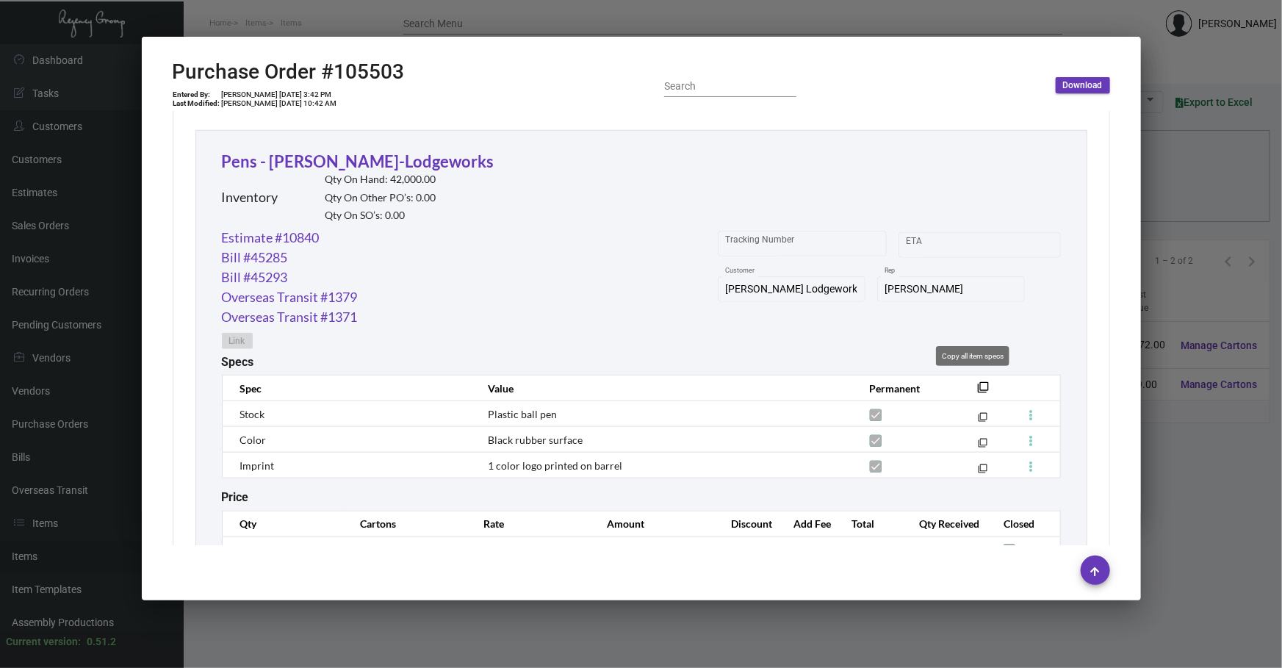
click at [978, 386] on mat-icon "filter_none" at bounding box center [984, 392] width 12 height 12
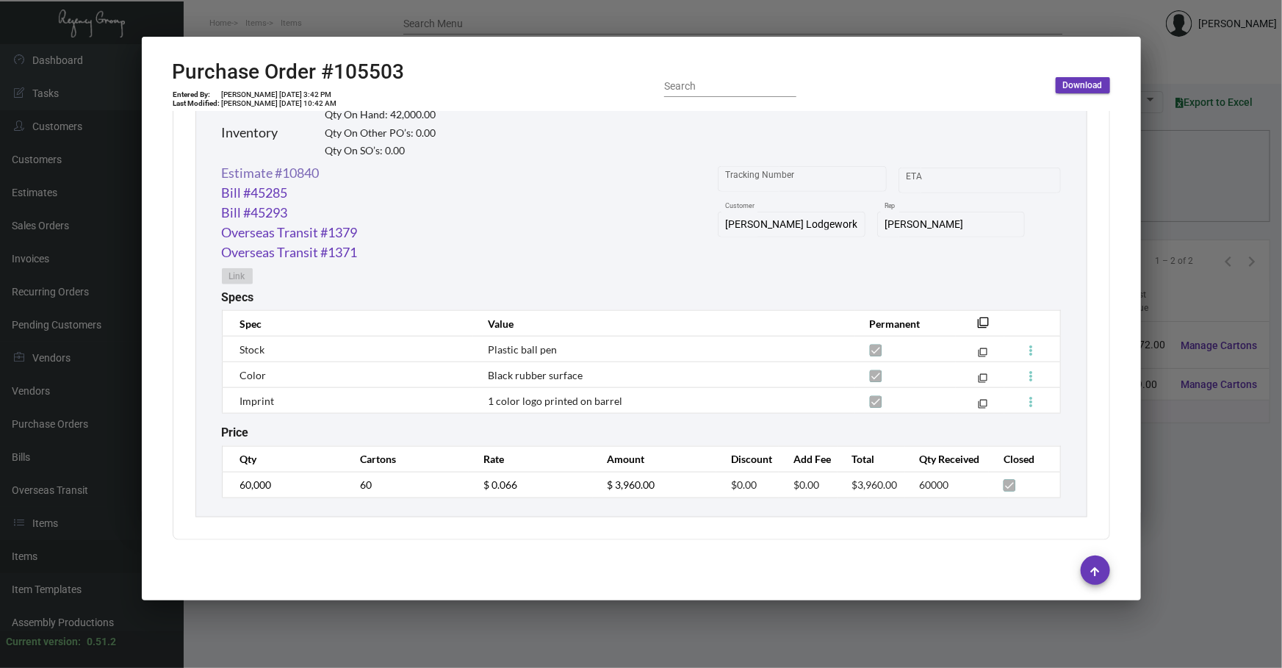
click at [301, 163] on link "Estimate #10840" at bounding box center [271, 173] width 98 height 20
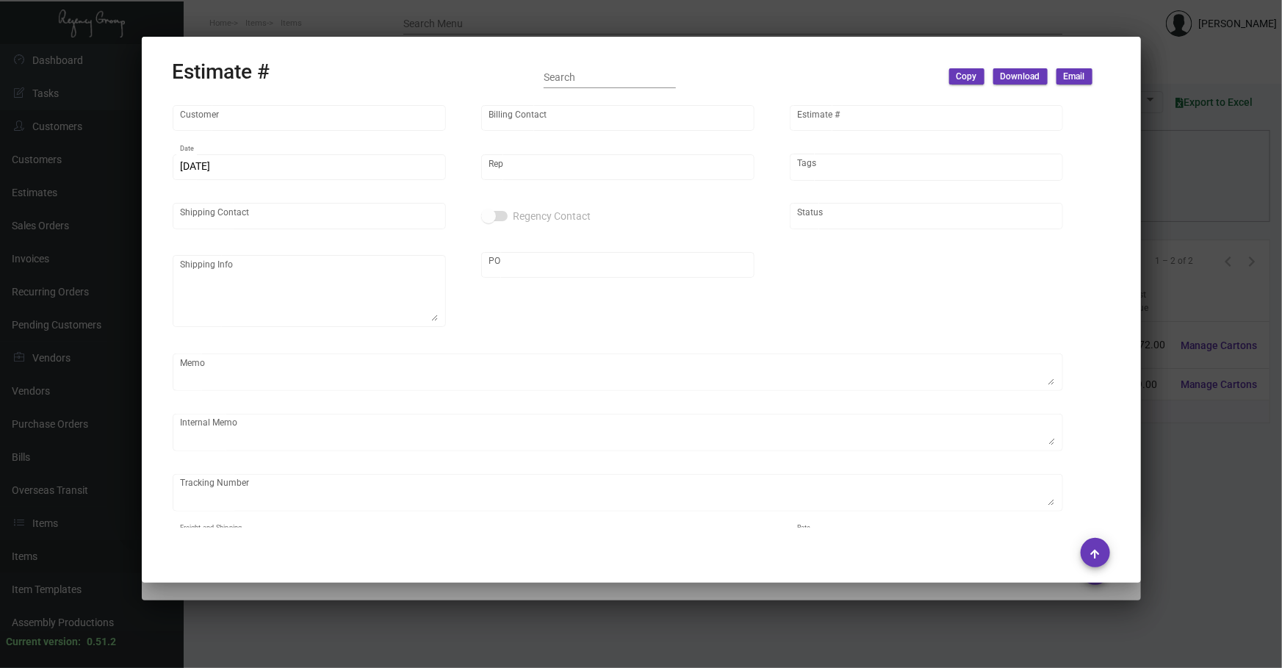
type input "[PERSON_NAME] Lodgeworks Partners"
type input "[PERSON_NAME]"
type input "10840"
type input "[DATE]"
type input "[PERSON_NAME]"
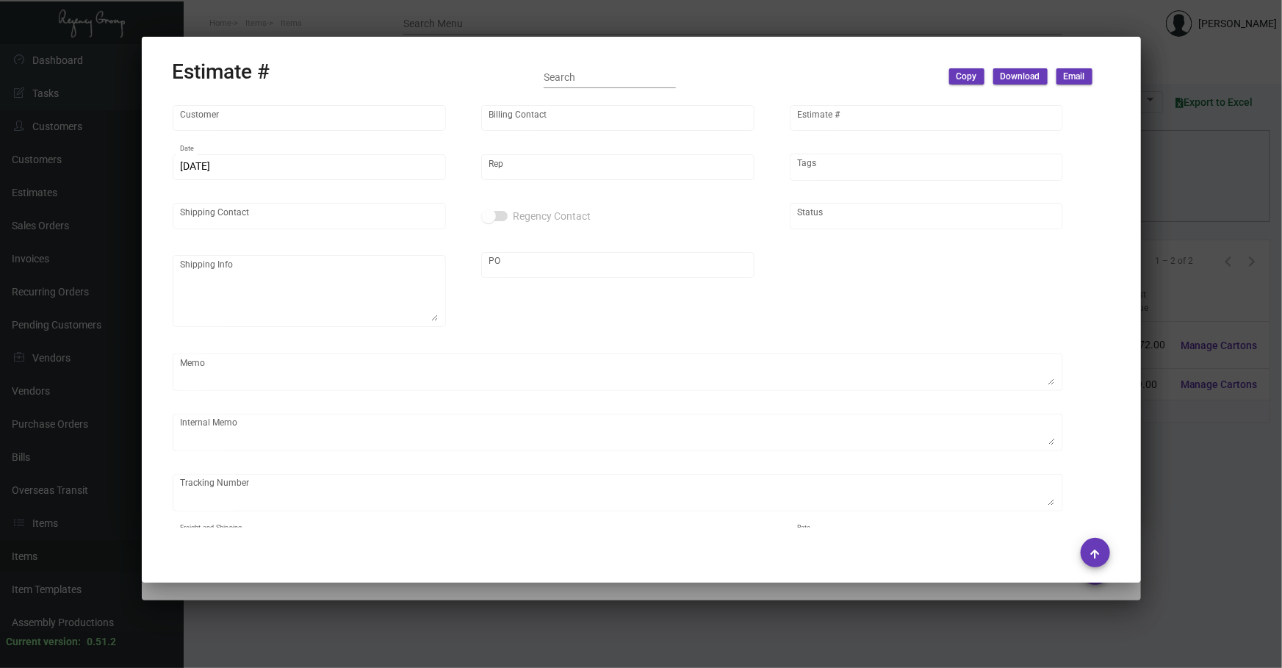
type input "[PERSON_NAME]"
type textarea "10k via air was invoiced separately under SO #161015"
type input "United States Dollar $"
type input "$ 0.00"
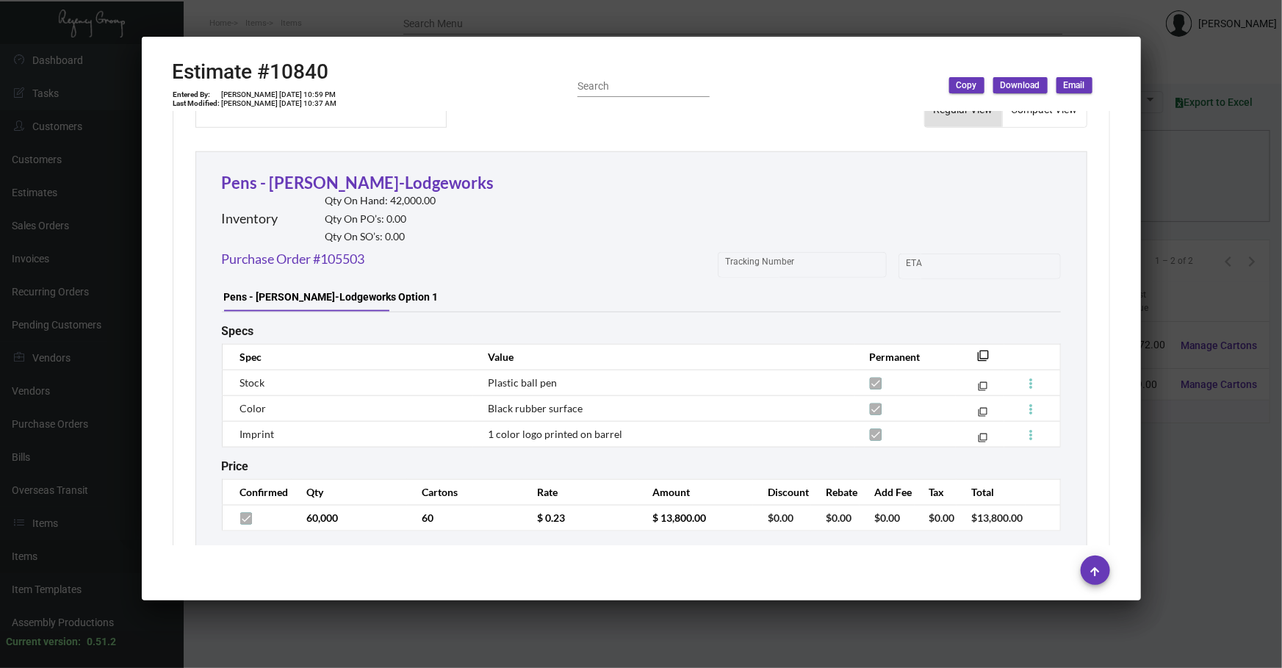
scroll to position [782, 0]
